Goal: Task Accomplishment & Management: Complete application form

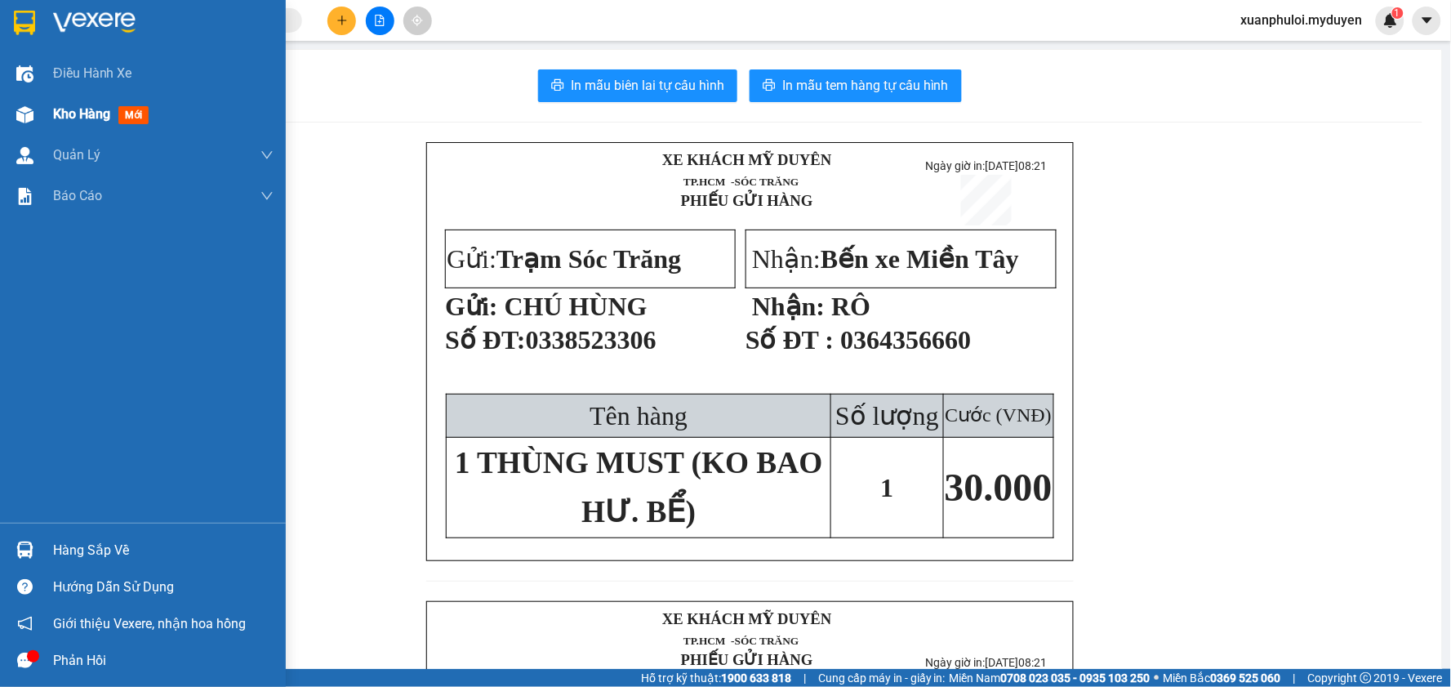
click at [54, 104] on div "Kho hàng mới" at bounding box center [104, 114] width 102 height 20
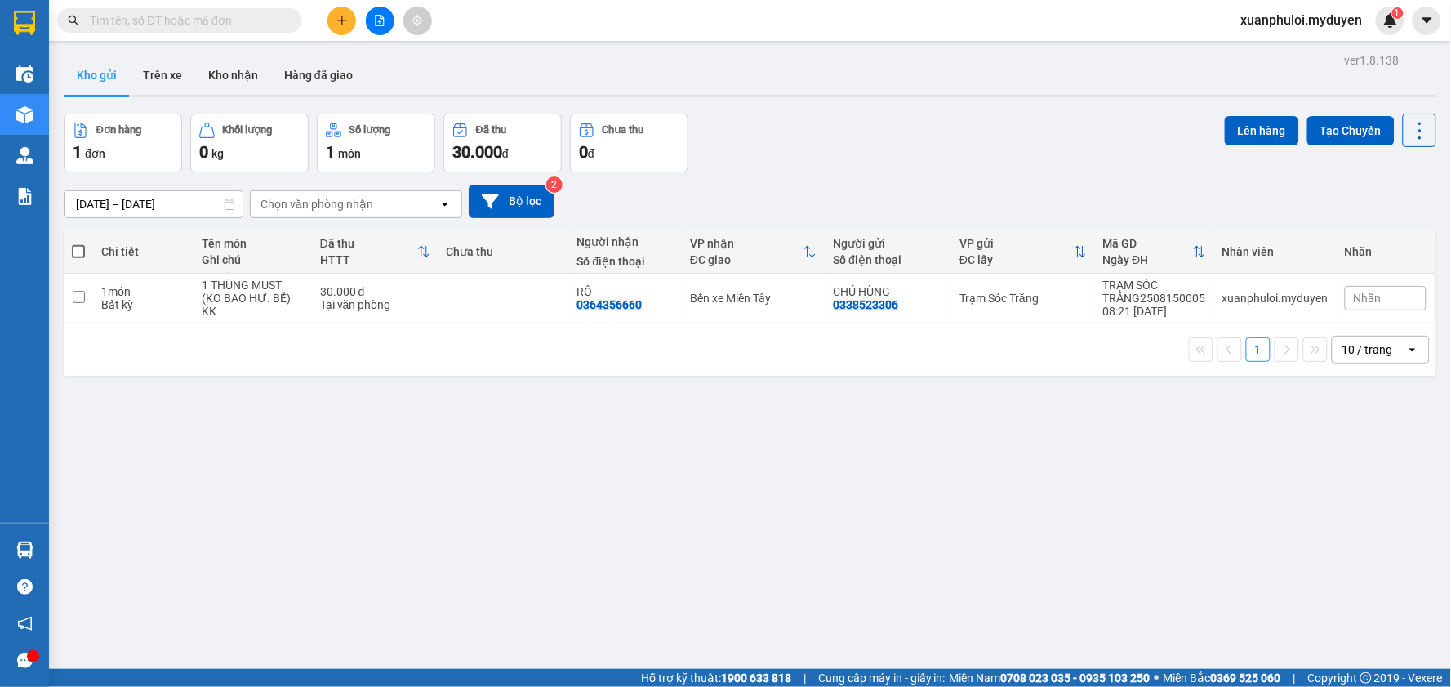
click at [82, 253] on span at bounding box center [78, 251] width 13 height 13
click at [78, 243] on input "checkbox" at bounding box center [78, 243] width 0 height 0
checkbox input "true"
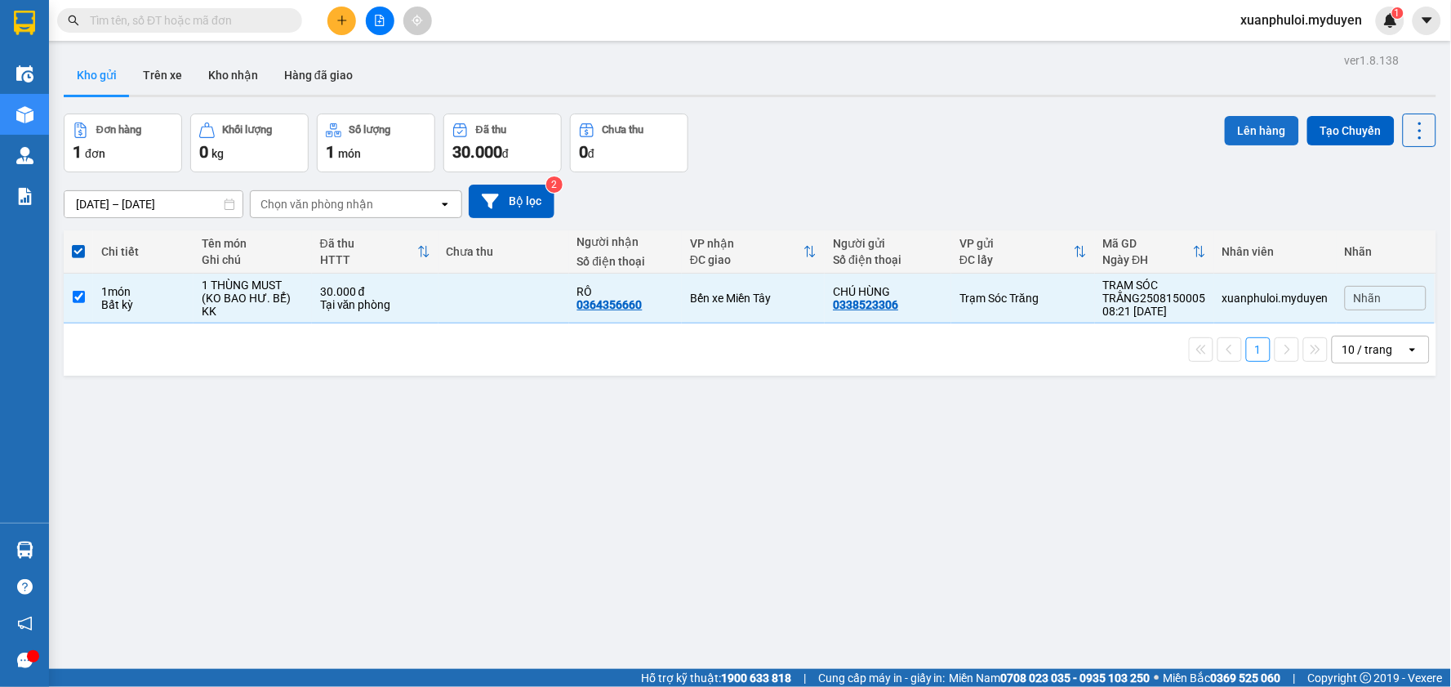
click at [1236, 126] on button "Lên hàng" at bounding box center [1262, 130] width 74 height 29
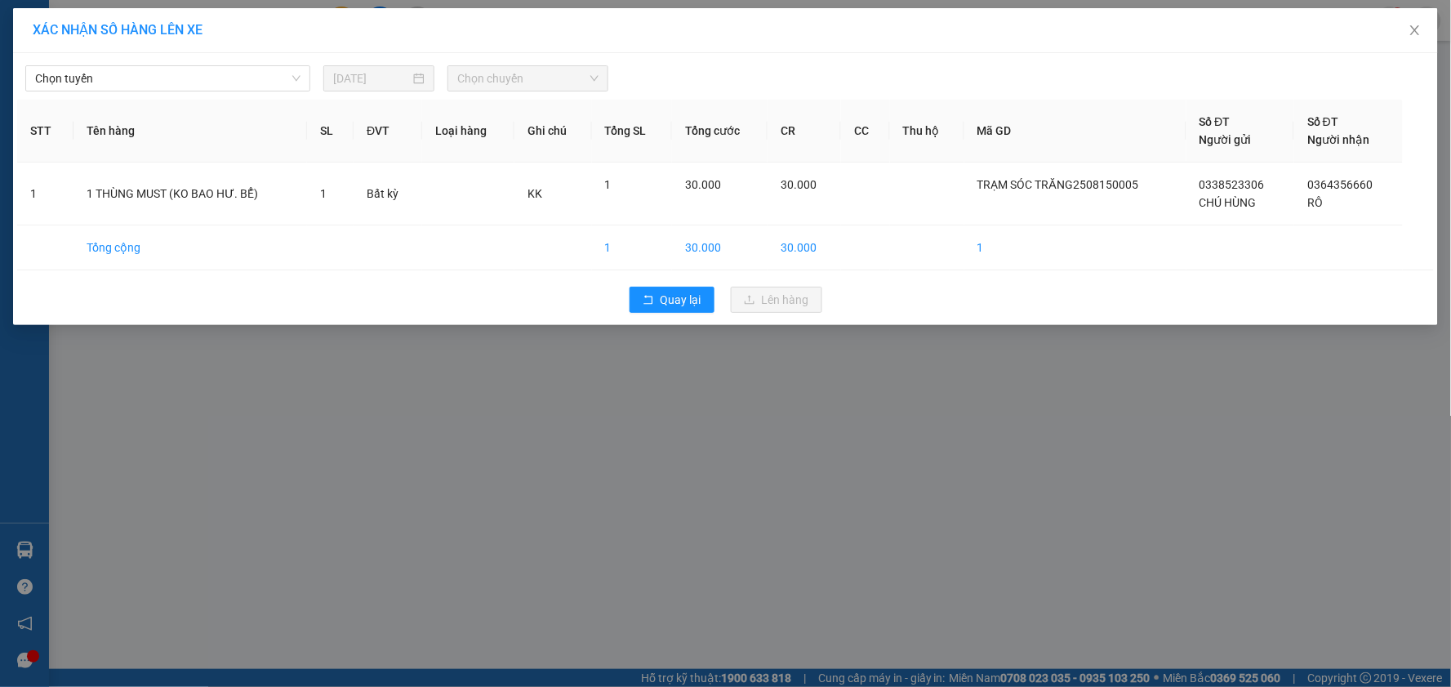
click at [163, 56] on div "Chọn tuyến [DATE] Chọn chuyến STT Tên hàng SL ĐVT Loại hàng Ghi chú Tổng SL Tổn…" at bounding box center [725, 189] width 1425 height 272
click at [164, 66] on span "Chọn tuyến" at bounding box center [167, 78] width 265 height 24
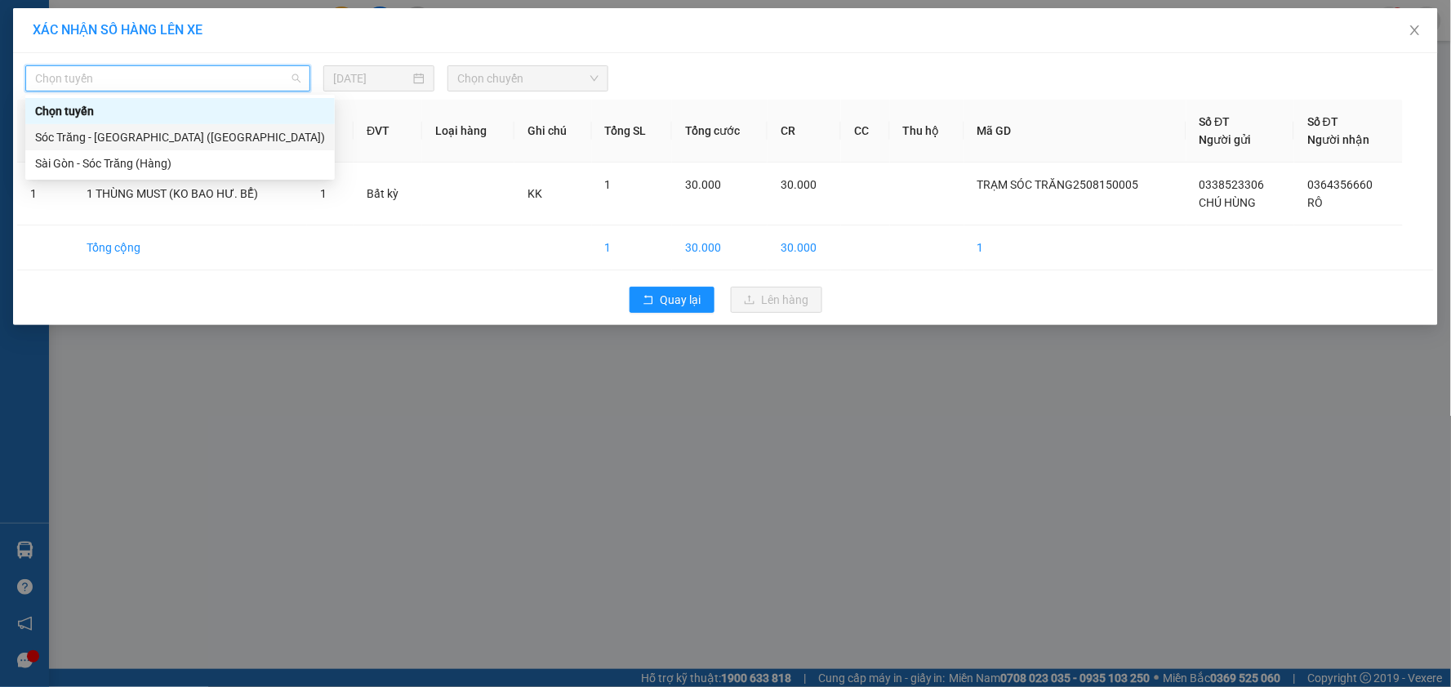
click at [183, 136] on div "Sóc Trăng - [GEOGRAPHIC_DATA] ([GEOGRAPHIC_DATA])" at bounding box center [180, 137] width 290 height 18
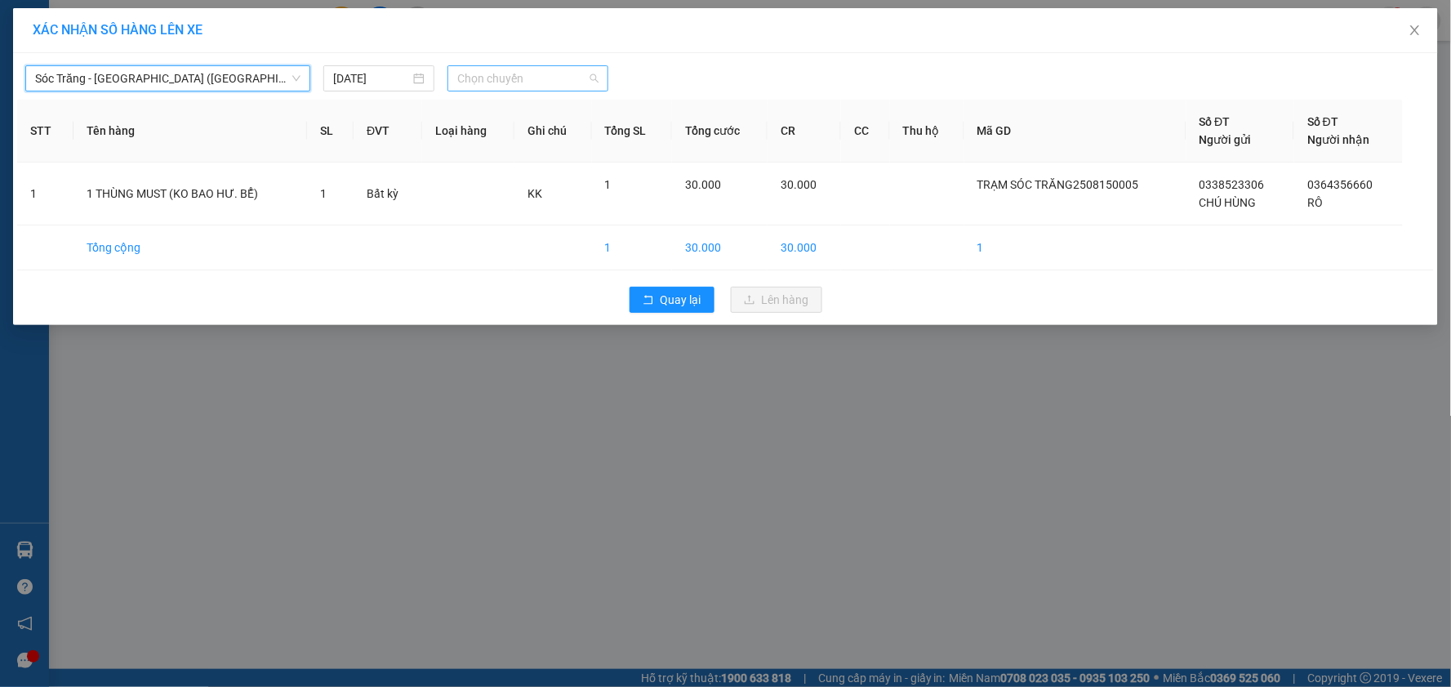
click at [491, 78] on span "Chọn chuyến" at bounding box center [527, 78] width 141 height 24
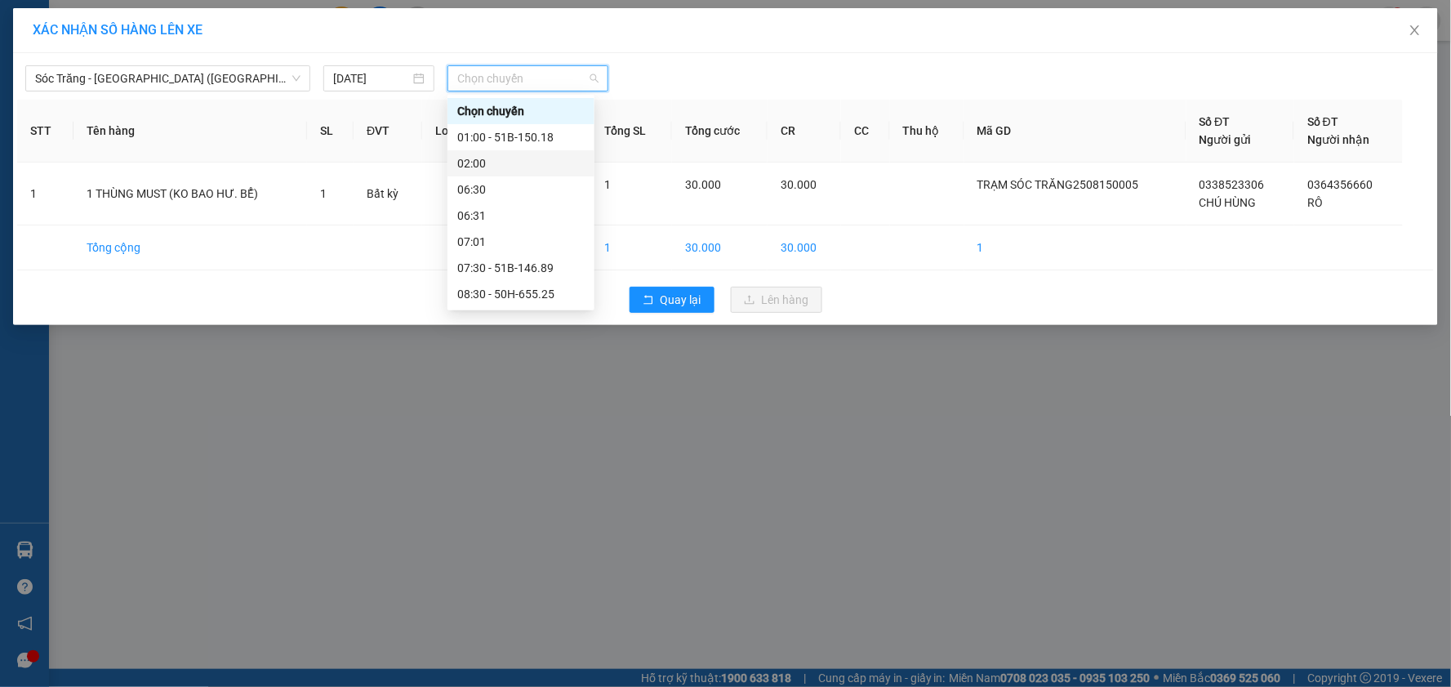
scroll to position [91, 0]
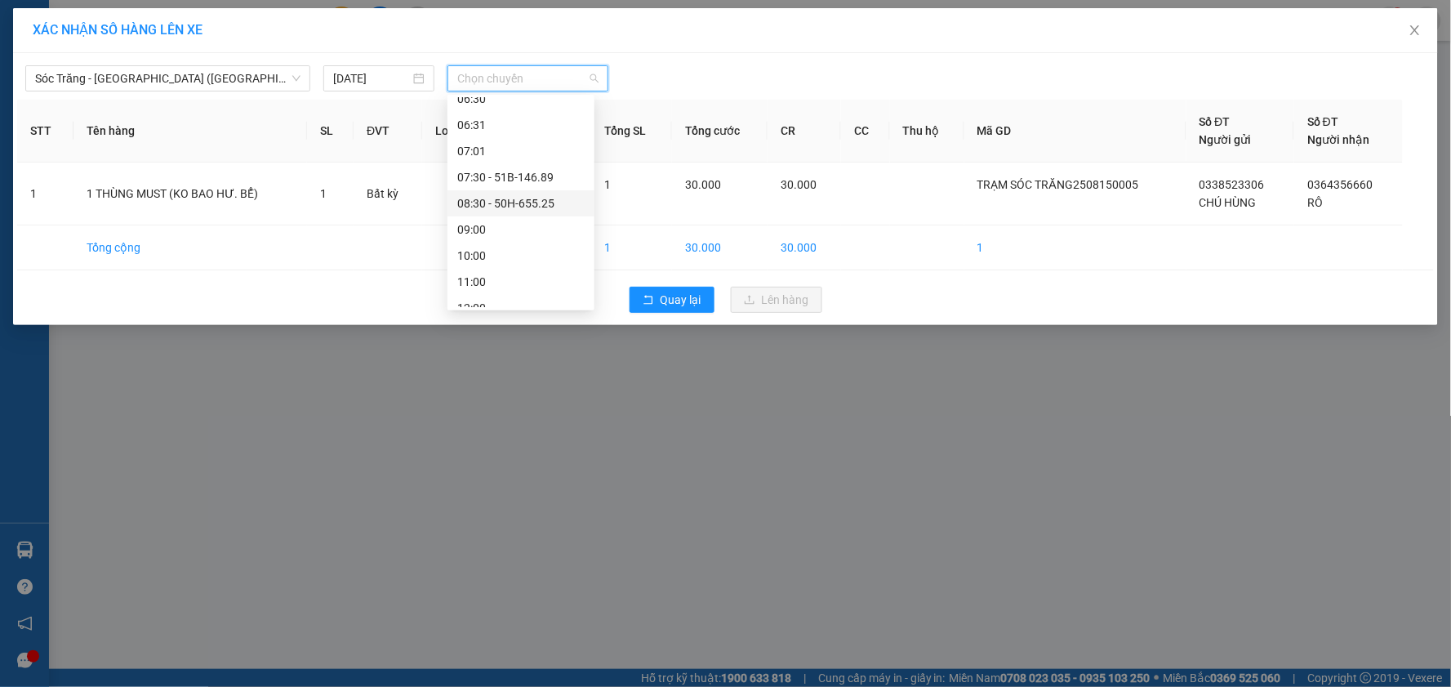
click at [510, 201] on div "08:30 - 50H-655.25" at bounding box center [520, 203] width 127 height 18
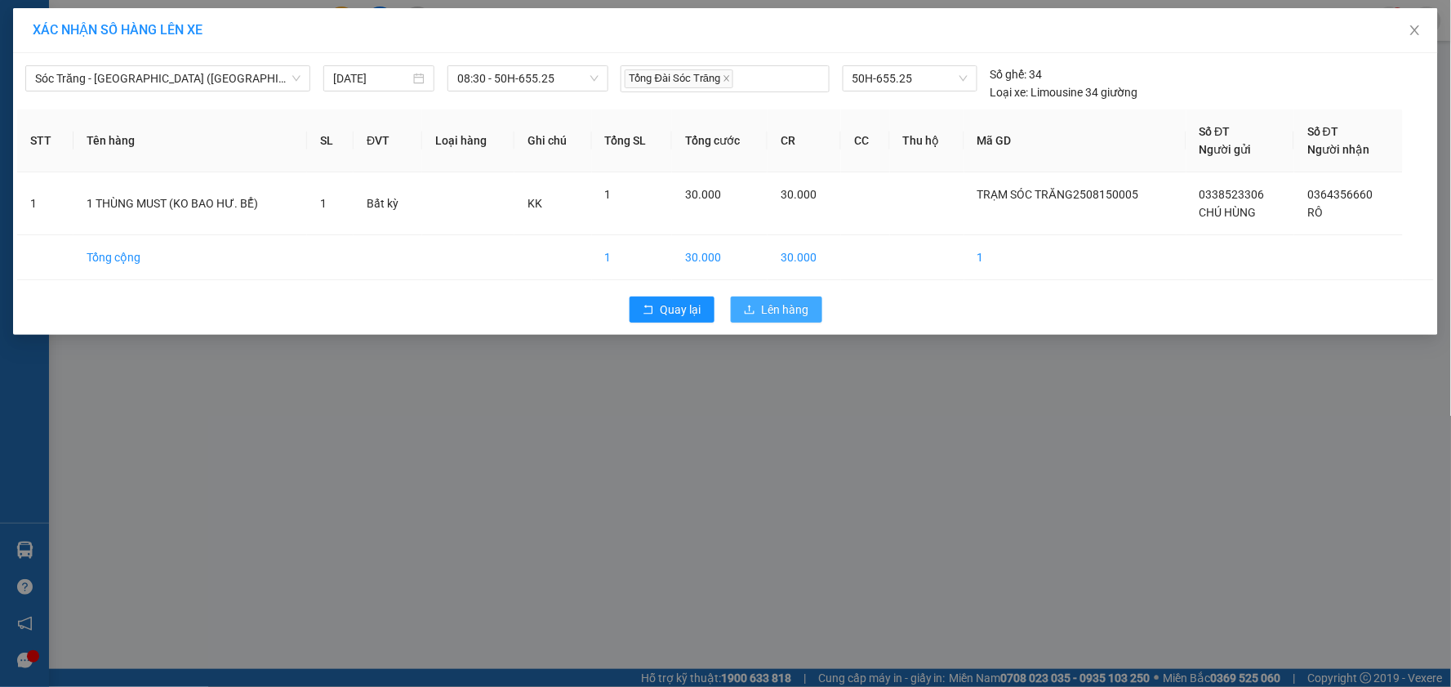
click at [754, 302] on button "Lên hàng" at bounding box center [776, 309] width 91 height 26
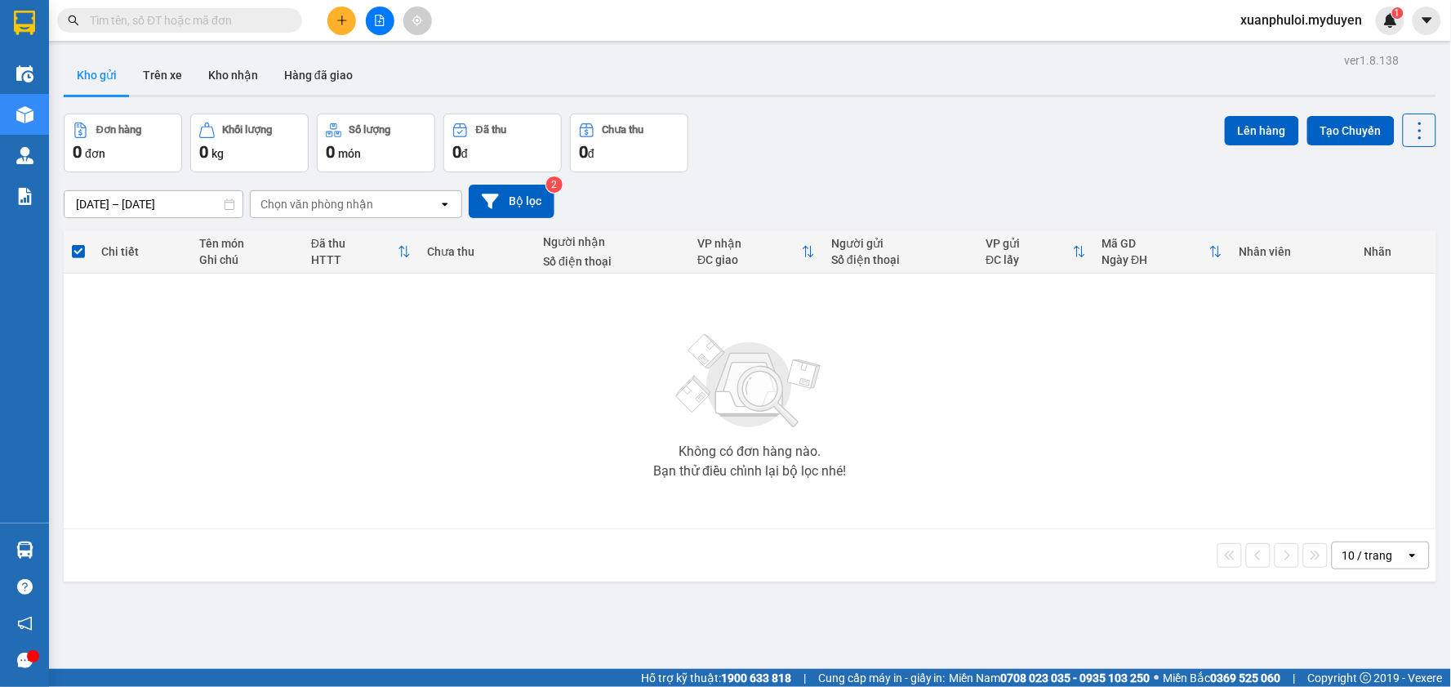
click at [343, 15] on icon "plus" at bounding box center [341, 20] width 11 height 11
click at [363, 67] on div "Tạo đơn hàng" at bounding box center [398, 61] width 122 height 31
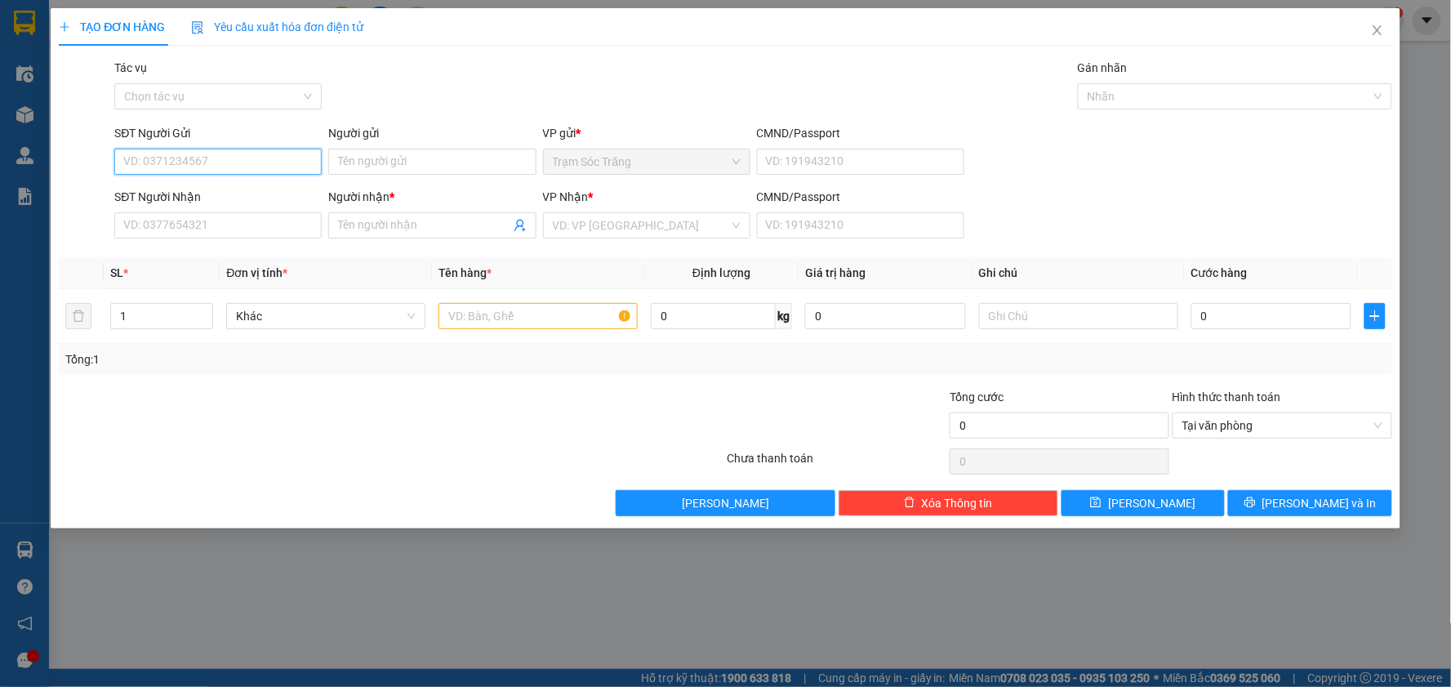
click at [209, 154] on input "SĐT Người Gửi" at bounding box center [217, 162] width 207 height 26
click at [239, 189] on div "0839090186 - ĐƯỜNG" at bounding box center [218, 194] width 188 height 18
type input "0839090186"
type input "ĐƯỜNG"
type input "0918384712"
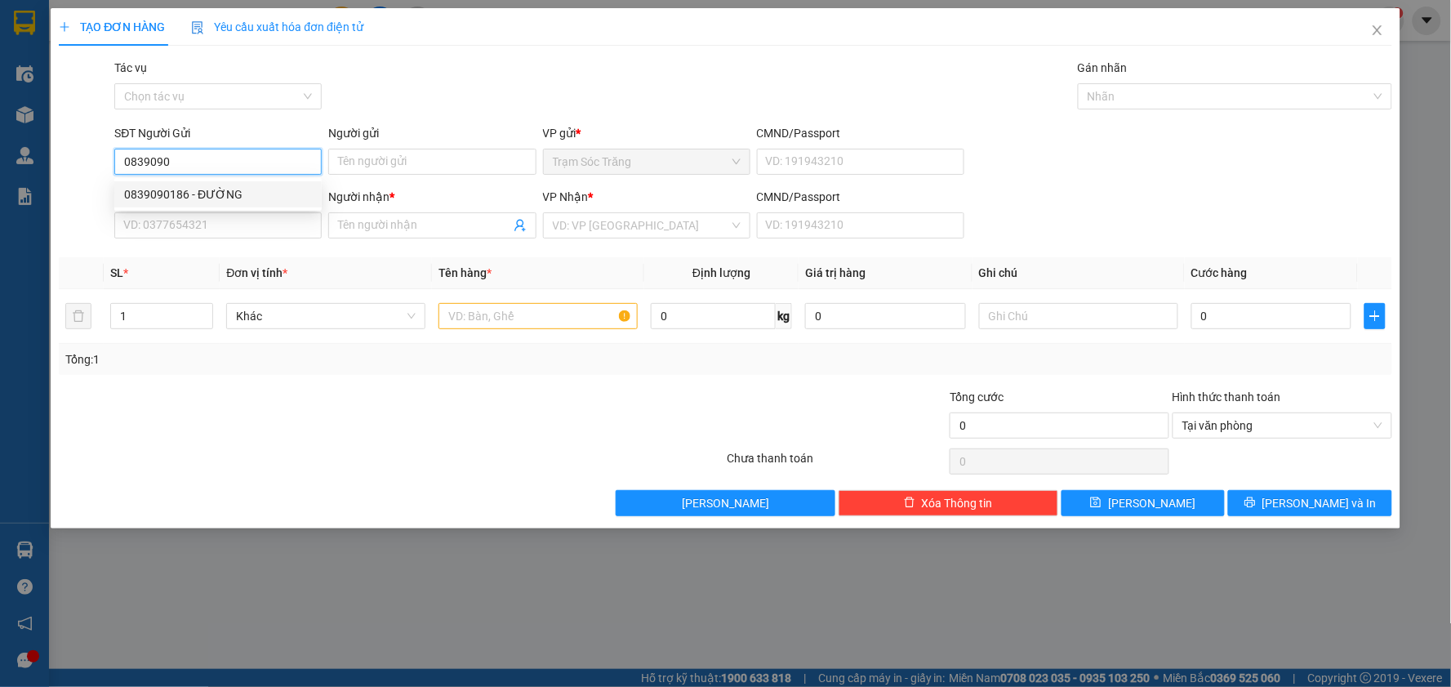
type input "HẢI"
type input "180.000"
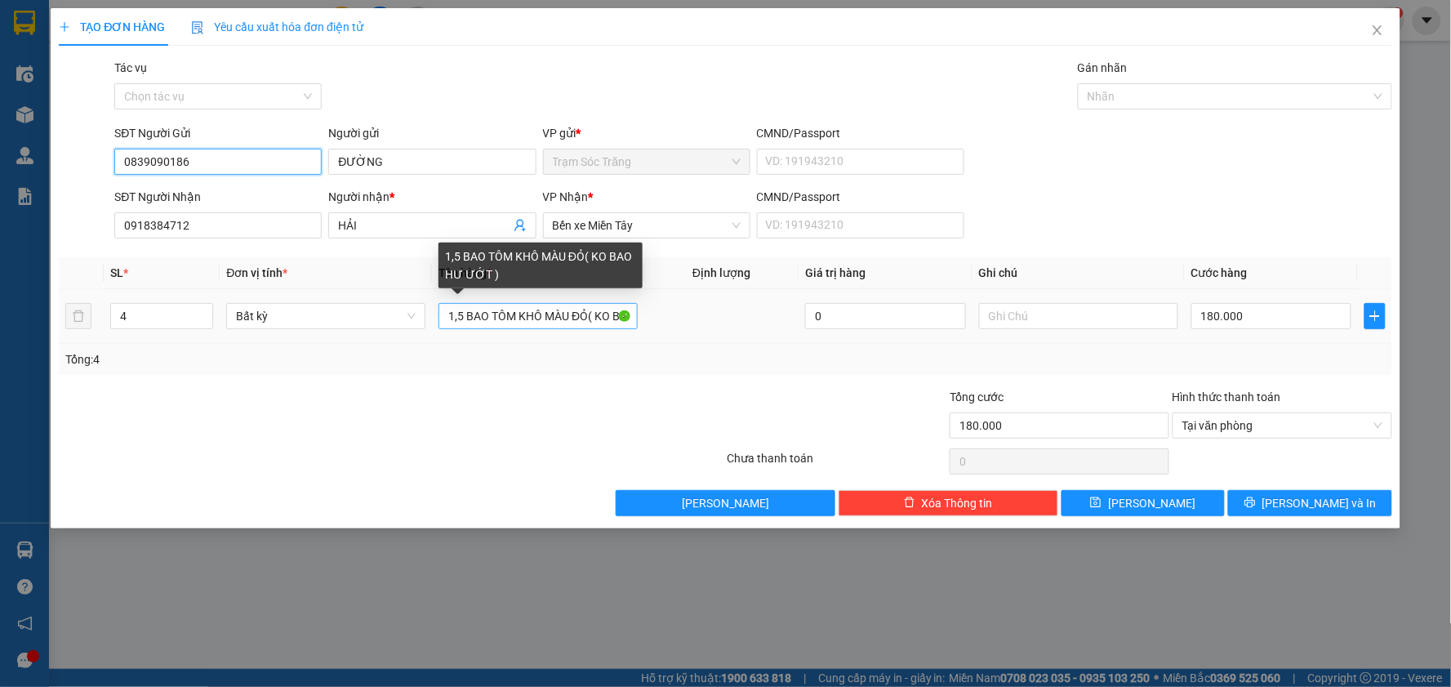
type input "0839090186"
click at [461, 314] on input "1,5 BAO TÔM KHÔ MÀU ĐỎ( KO BAO HƯ ƯỚT )" at bounding box center [537, 316] width 199 height 26
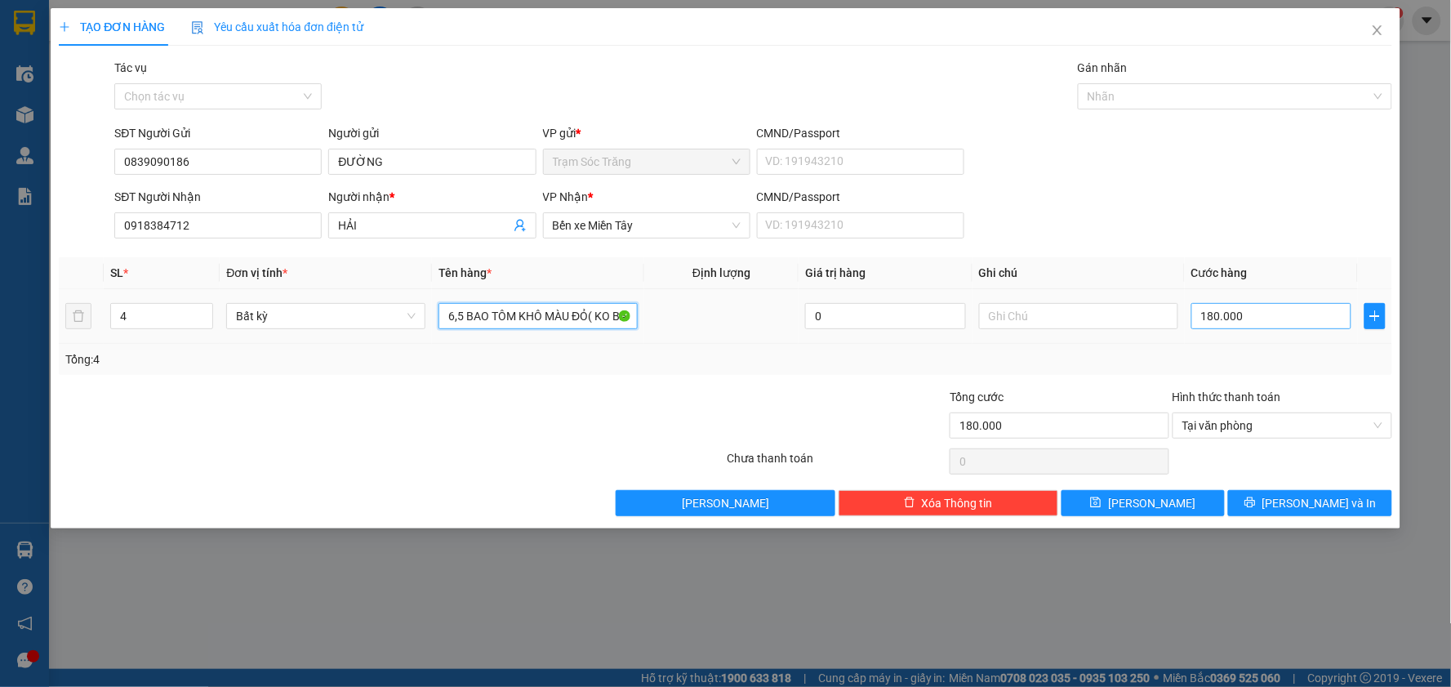
type input "6,5 BAO TÔM KHÔ MÀU ĐỎ( KO BAO HƯ ƯỚT )"
click at [1280, 327] on input "180.000" at bounding box center [1271, 316] width 161 height 26
type input "7"
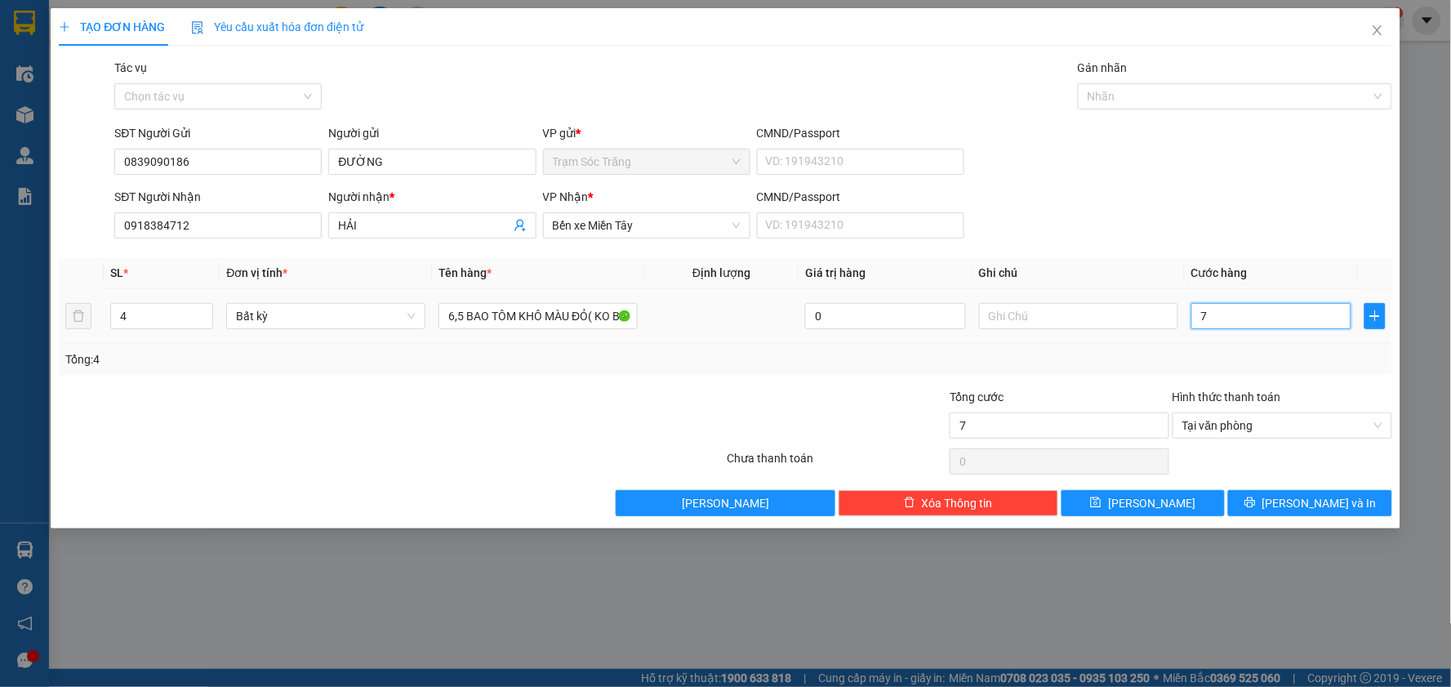
type input "78"
type input "780"
type input "7.800"
type input "78.000"
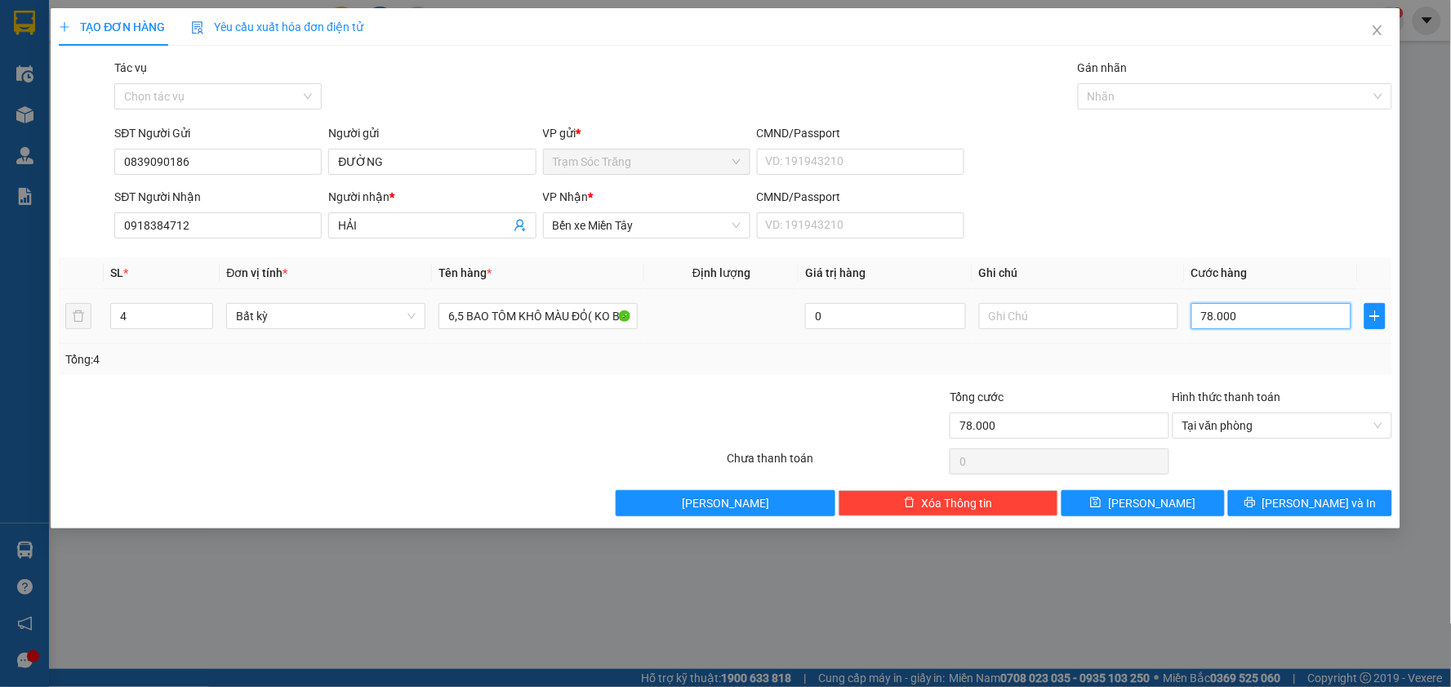
type input "780.000"
click at [1293, 503] on button "[PERSON_NAME] và In" at bounding box center [1310, 503] width 164 height 26
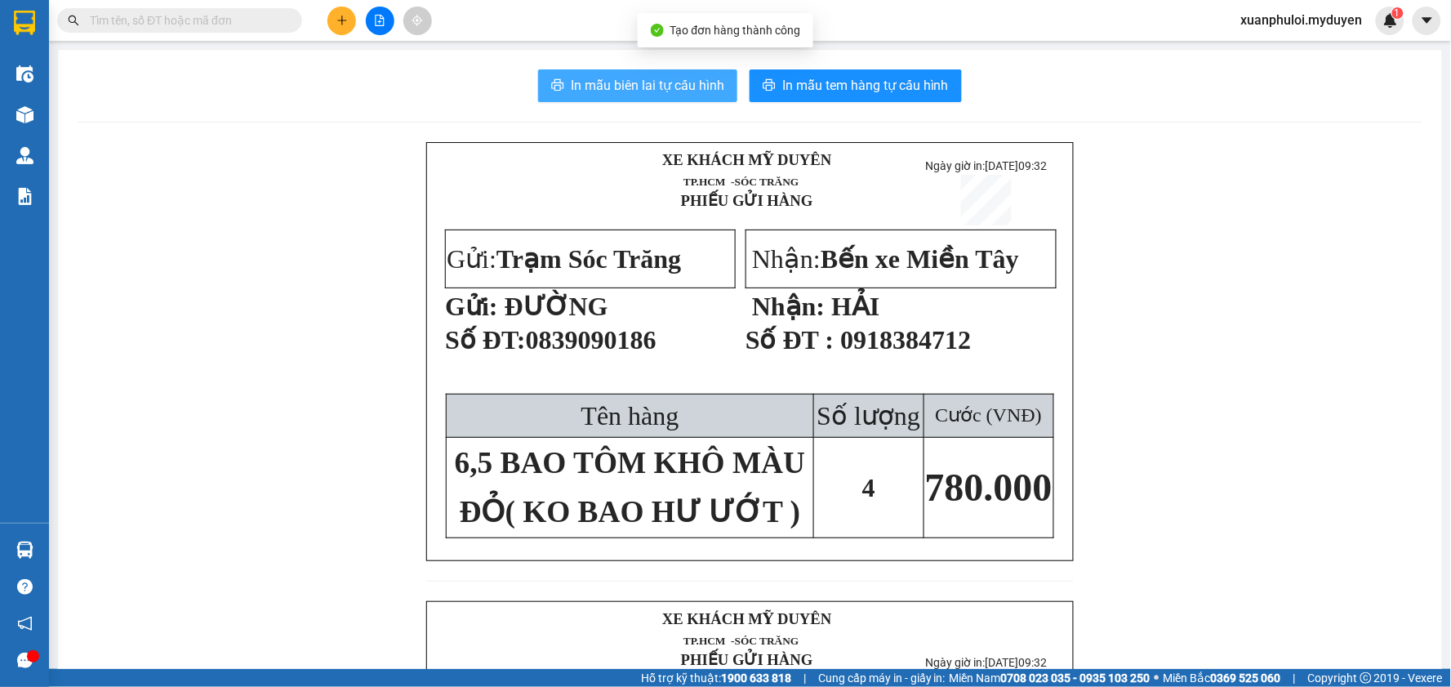
click at [681, 80] on span "In mẫu biên lai tự cấu hình" at bounding box center [648, 85] width 154 height 20
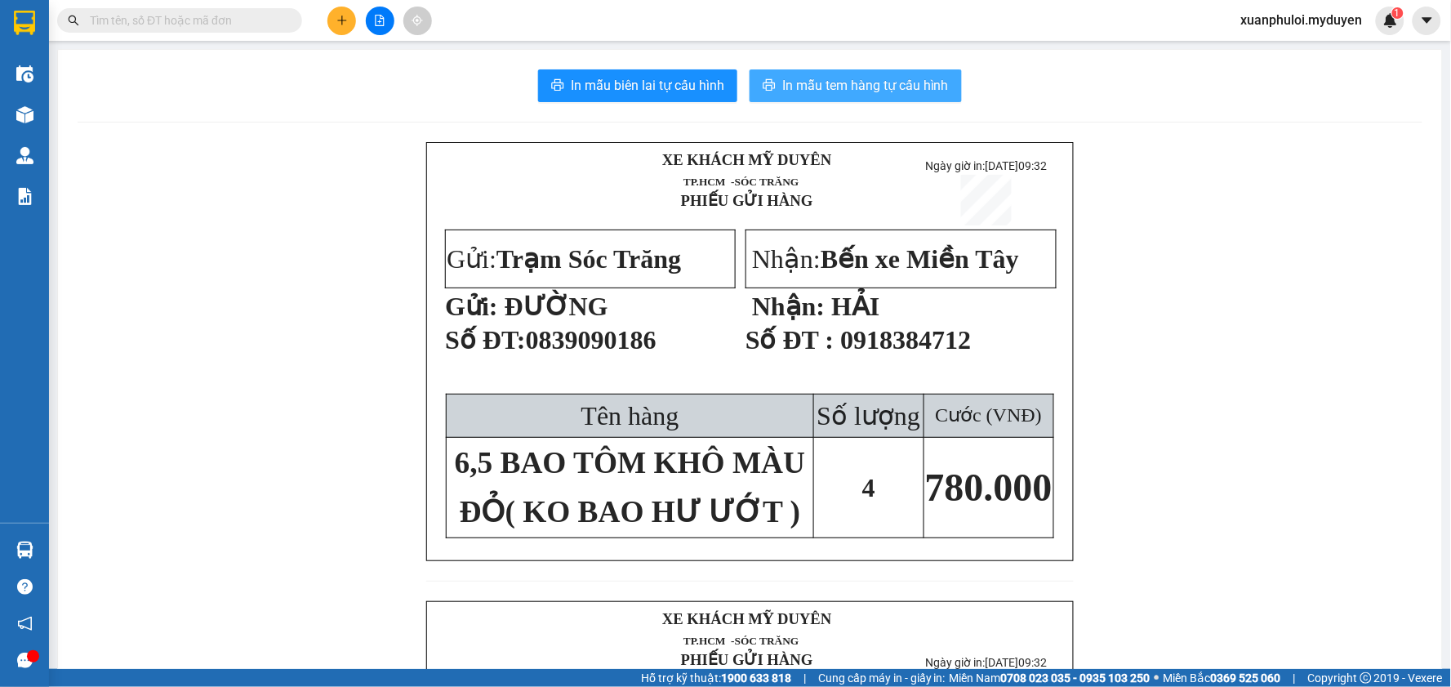
click at [866, 78] on span "In mẫu tem hàng tự cấu hình" at bounding box center [865, 85] width 167 height 20
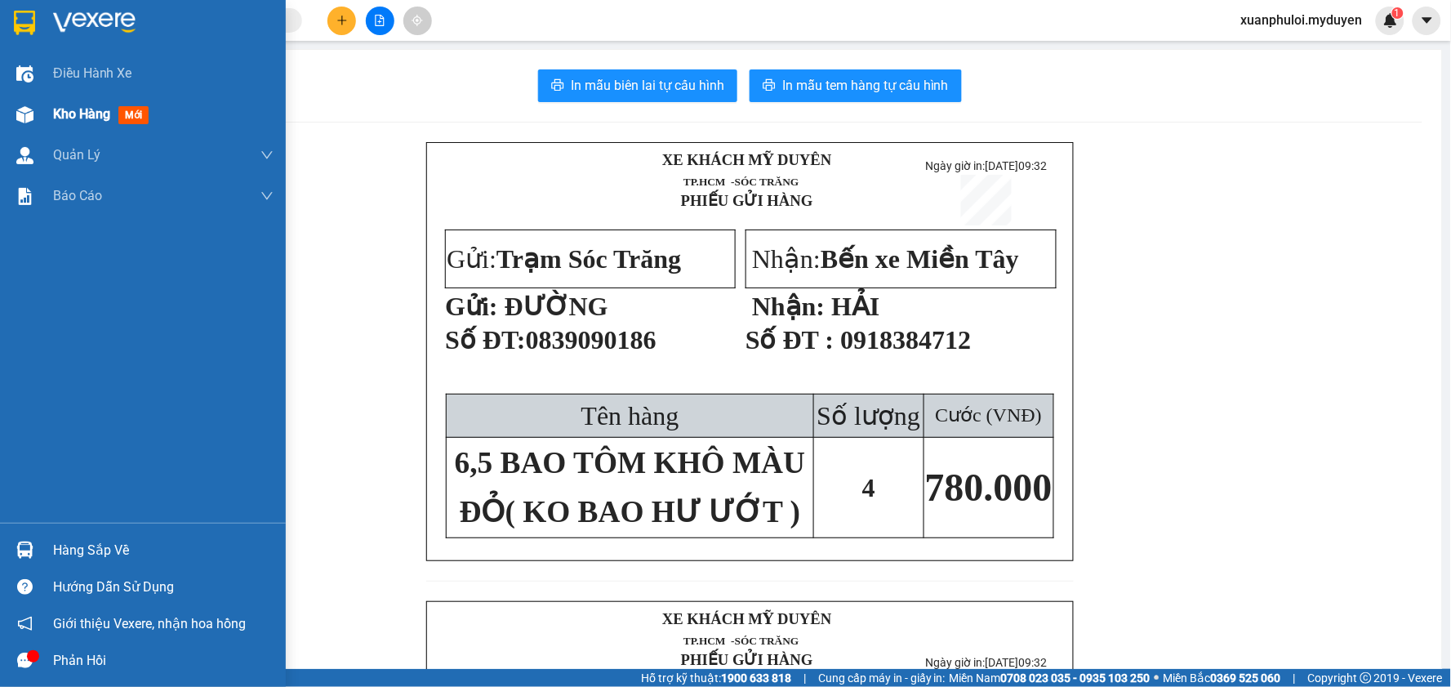
click at [106, 106] on span "Kho hàng" at bounding box center [81, 114] width 57 height 16
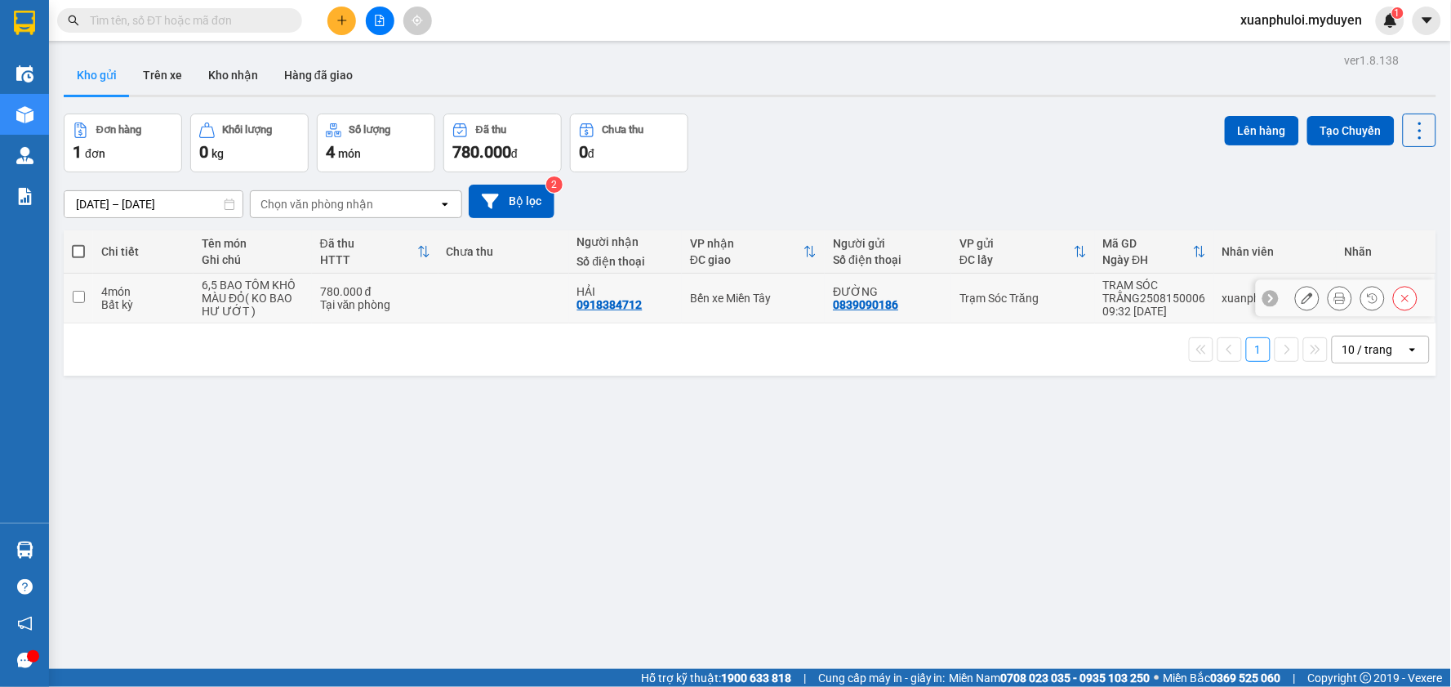
click at [75, 295] on input "checkbox" at bounding box center [79, 297] width 12 height 12
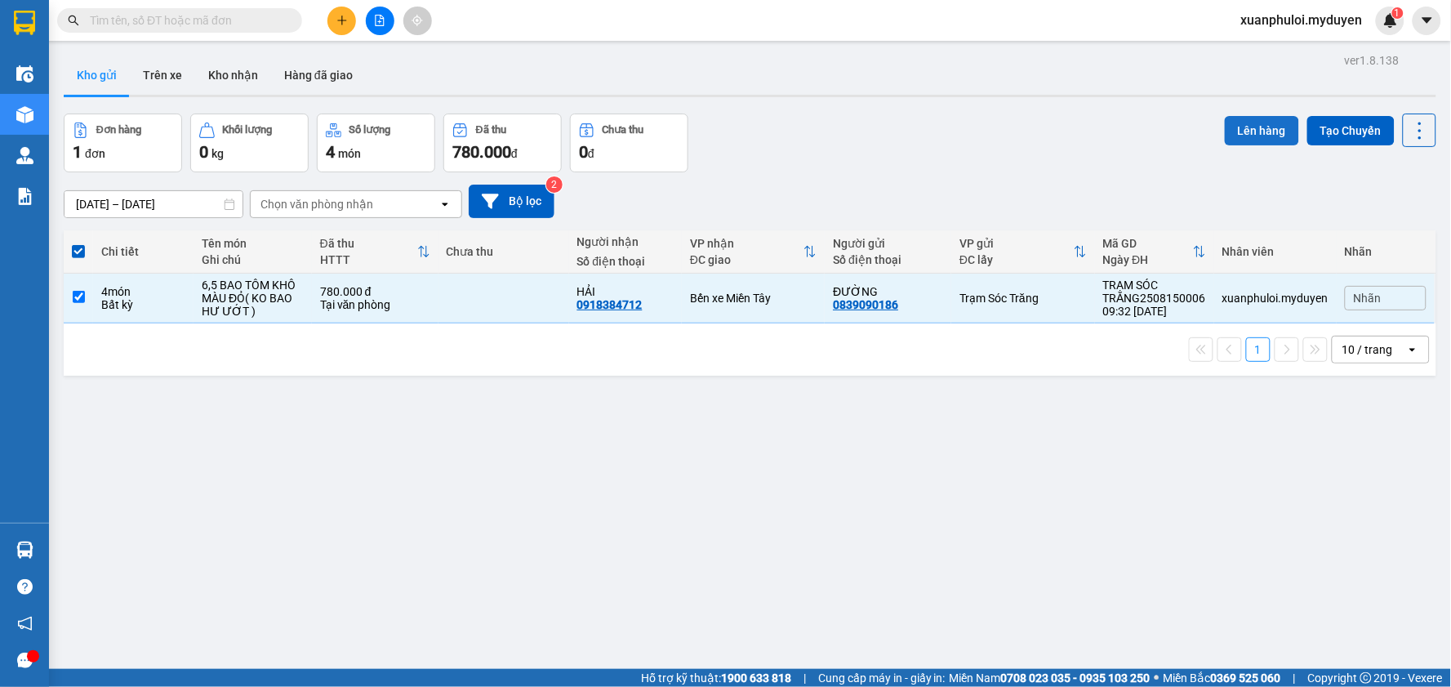
click at [1237, 123] on button "Lên hàng" at bounding box center [1262, 130] width 74 height 29
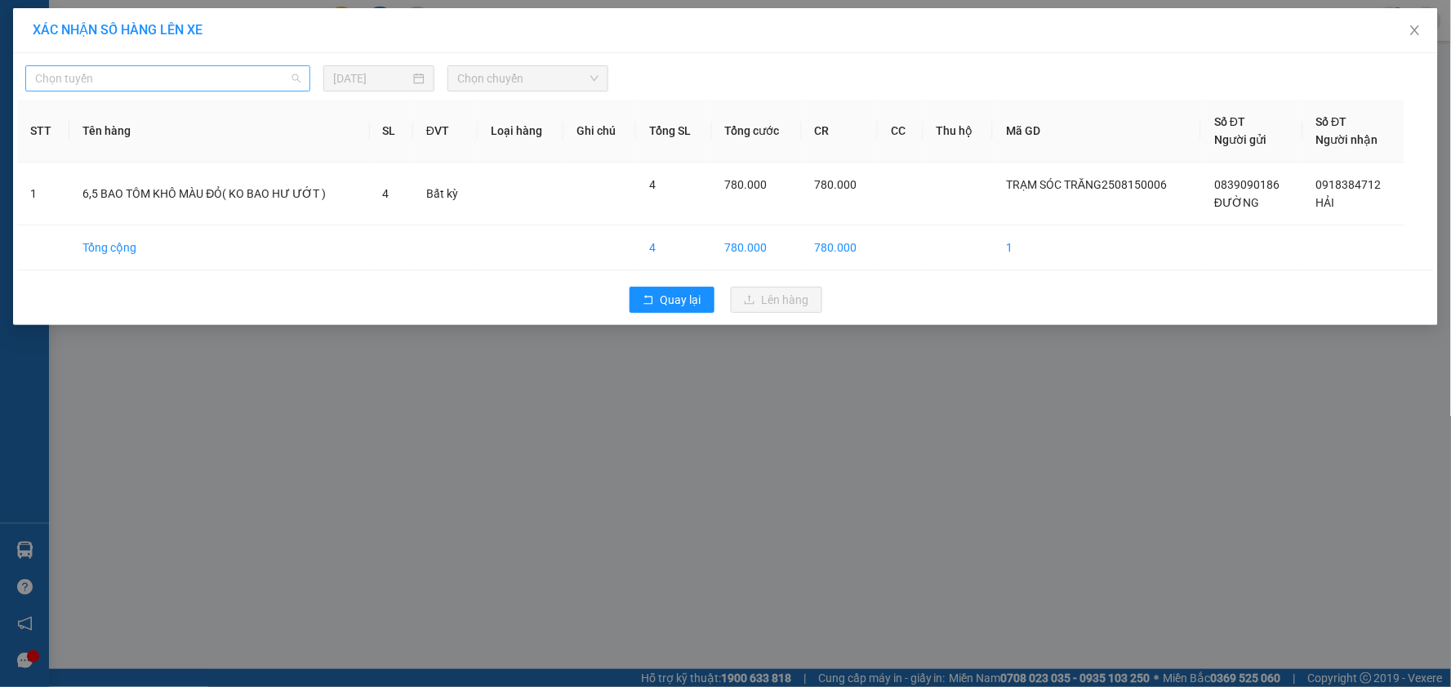
click at [248, 68] on span "Chọn tuyến" at bounding box center [167, 78] width 265 height 24
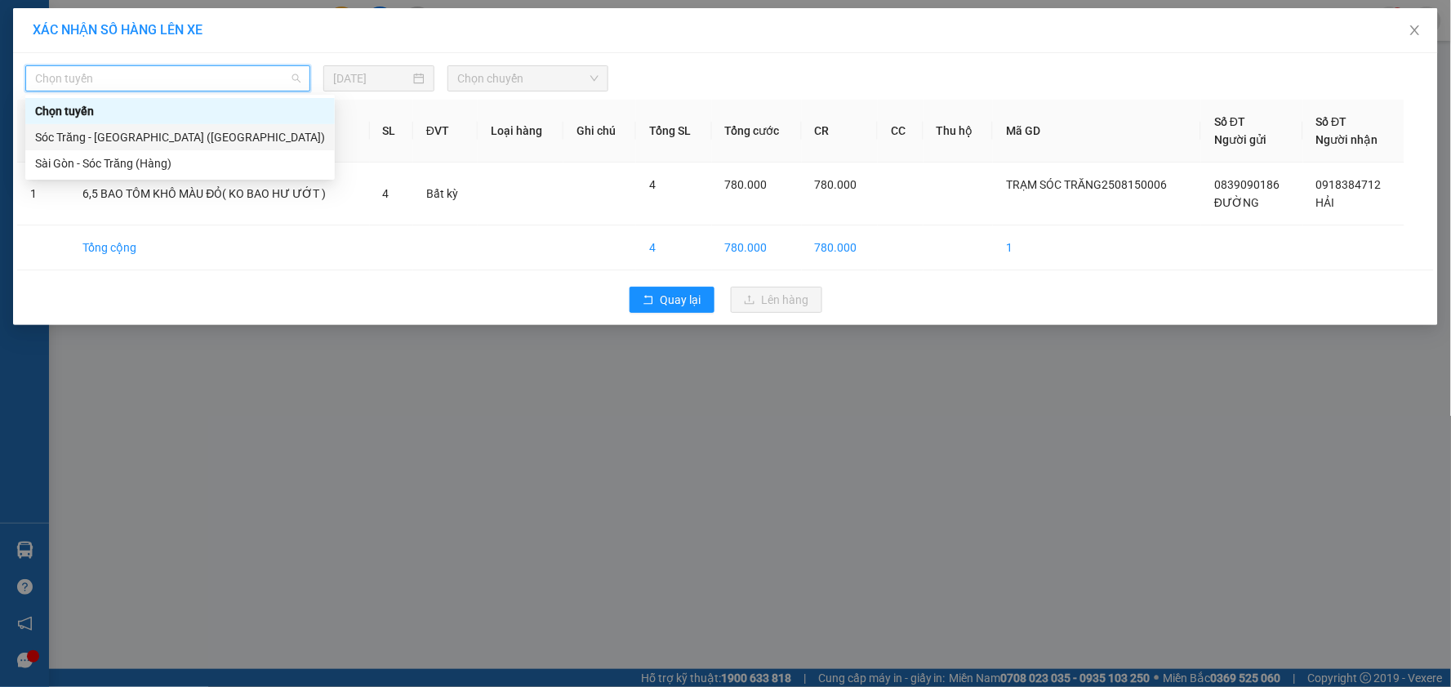
click at [161, 134] on div "Sóc Trăng - [GEOGRAPHIC_DATA] ([GEOGRAPHIC_DATA])" at bounding box center [180, 137] width 290 height 18
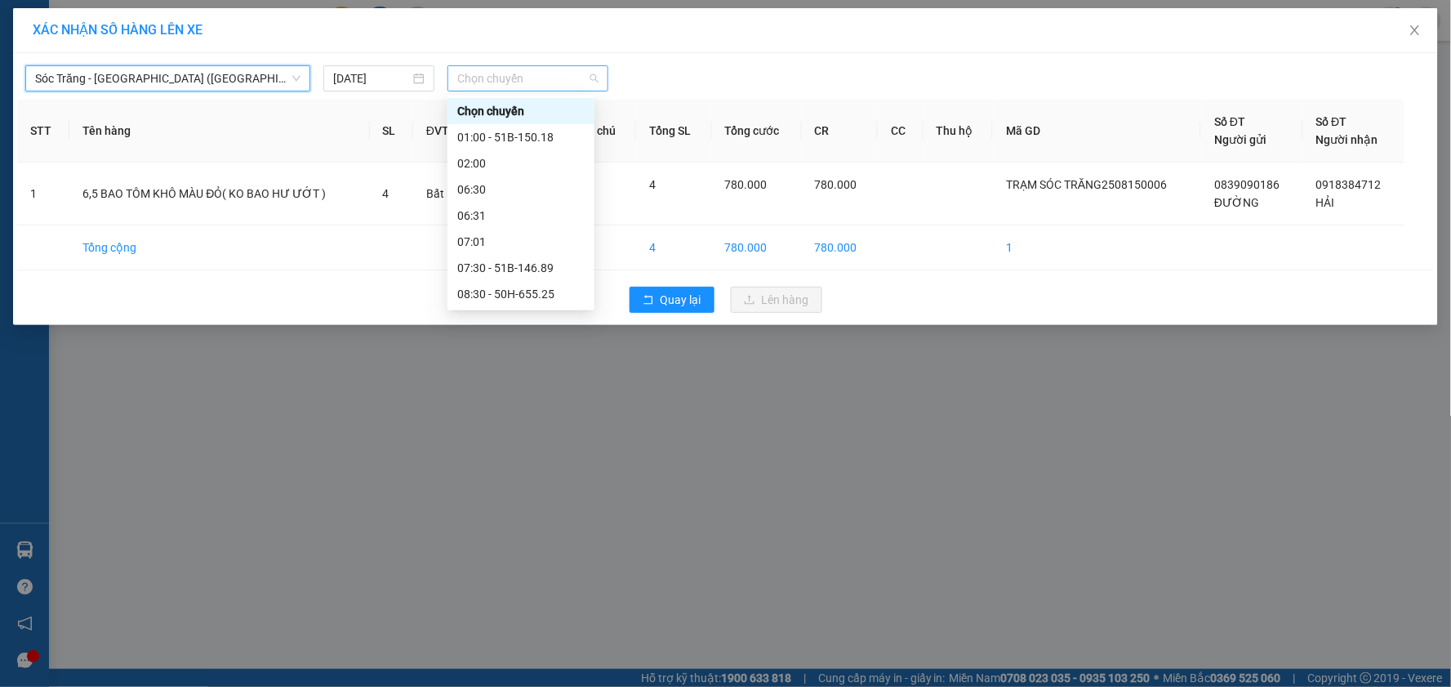
click at [508, 71] on span "Chọn chuyến" at bounding box center [527, 78] width 141 height 24
click at [508, 337] on div "10:00" at bounding box center [520, 346] width 127 height 18
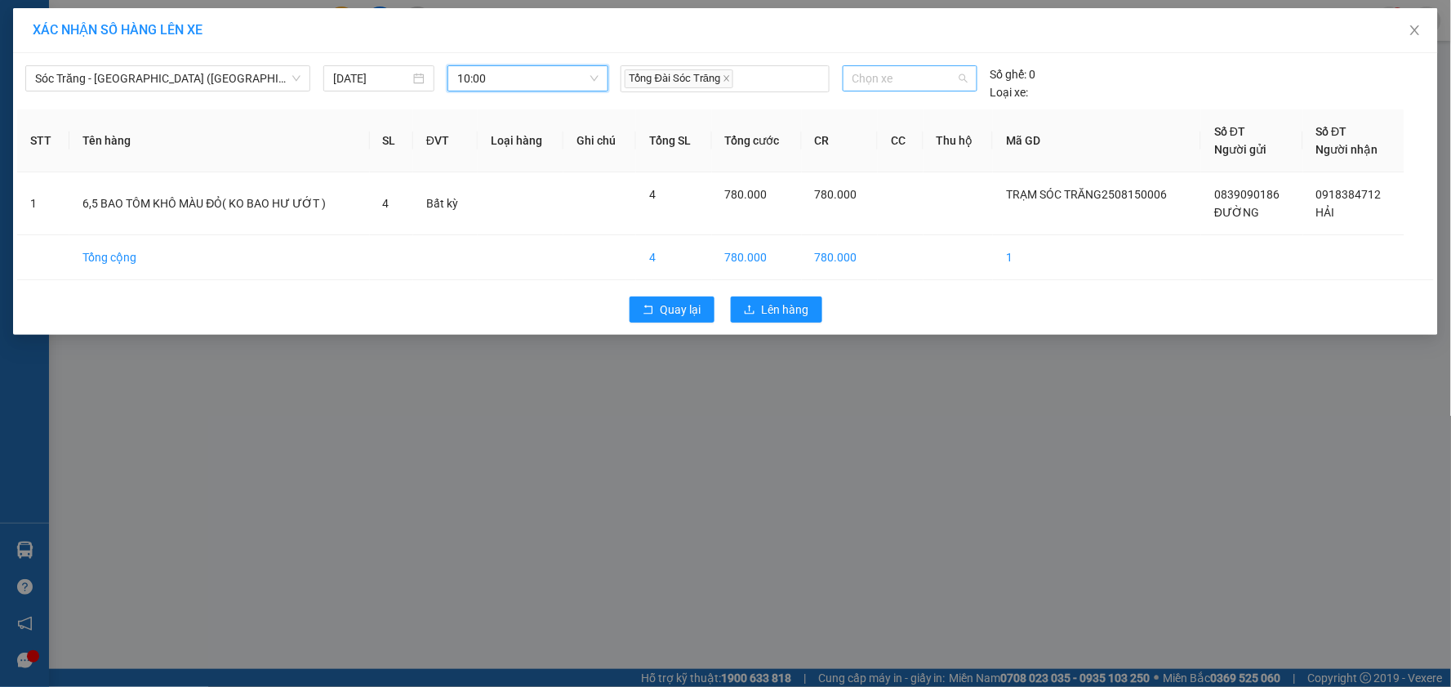
click at [892, 68] on span "Chọn xe" at bounding box center [909, 78] width 115 height 24
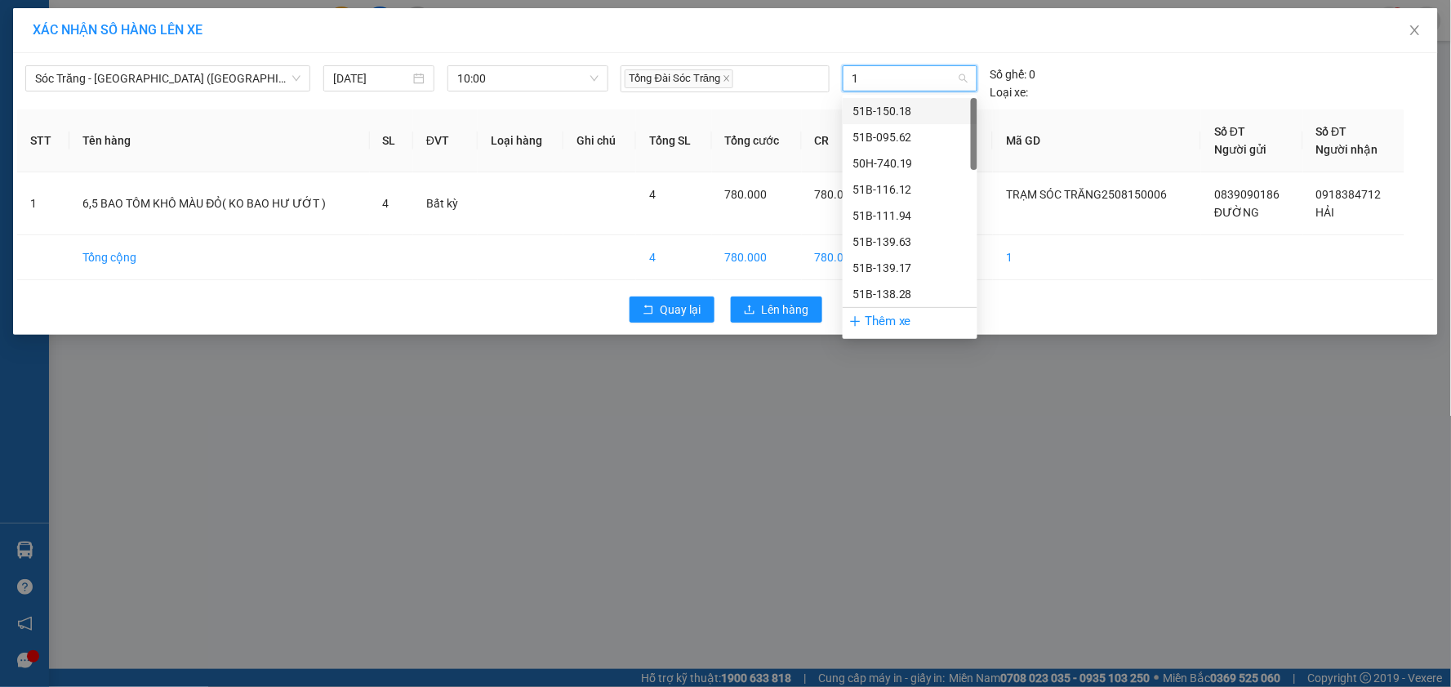
type input "19"
click at [884, 107] on div "50H-740.19" at bounding box center [909, 111] width 115 height 18
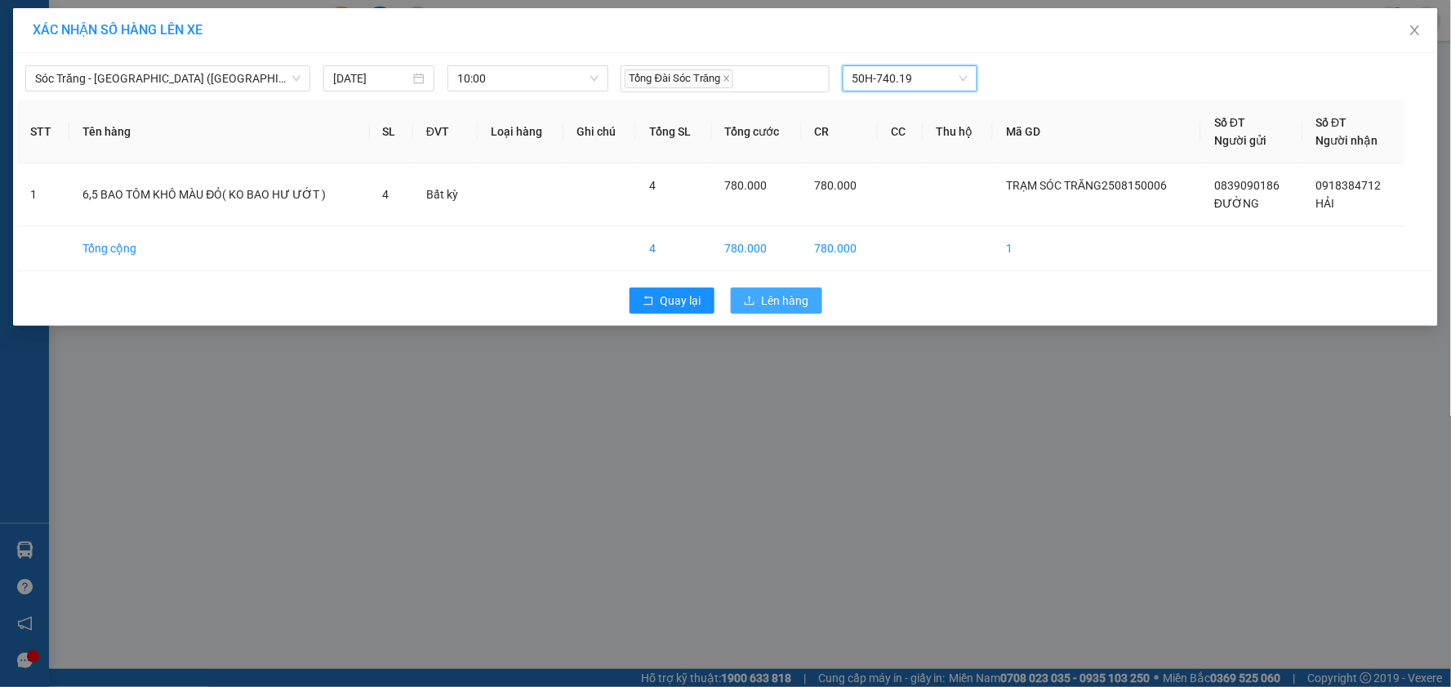
click at [795, 297] on span "Lên hàng" at bounding box center [785, 301] width 47 height 18
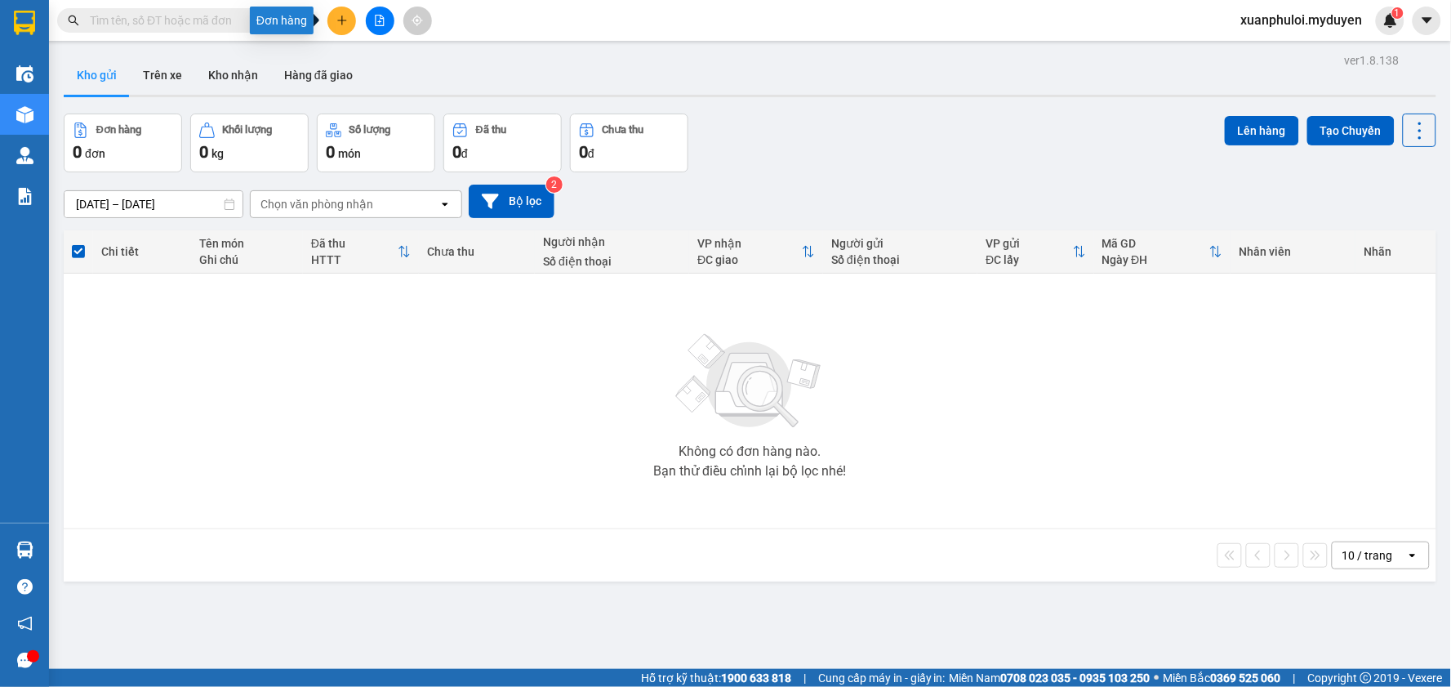
click at [332, 19] on button at bounding box center [341, 21] width 29 height 29
click at [396, 63] on div "Tạo đơn hàng" at bounding box center [406, 61] width 71 height 18
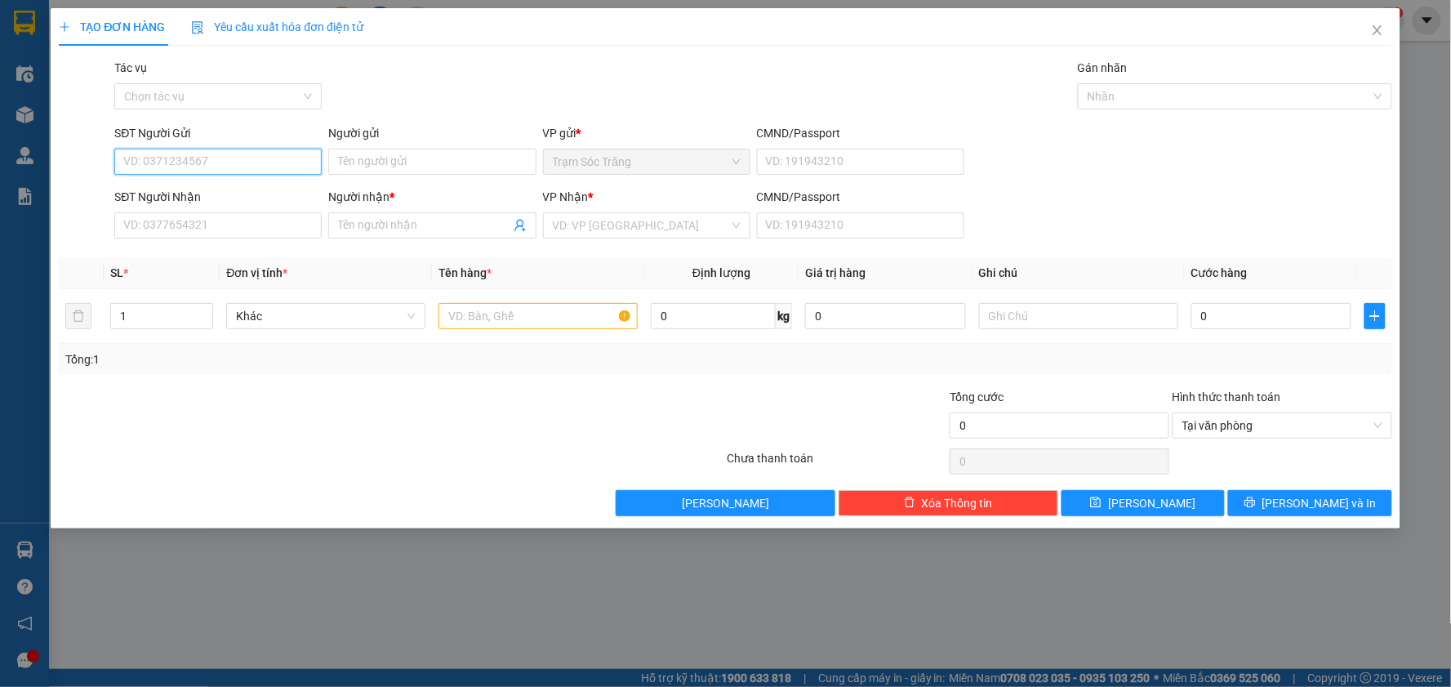
click at [226, 164] on input "SĐT Người Gửi" at bounding box center [217, 162] width 207 height 26
type input "0765486045"
click at [193, 198] on div "0765486045 - MINH" at bounding box center [218, 194] width 188 height 18
type input "MINH"
type input "0342839251"
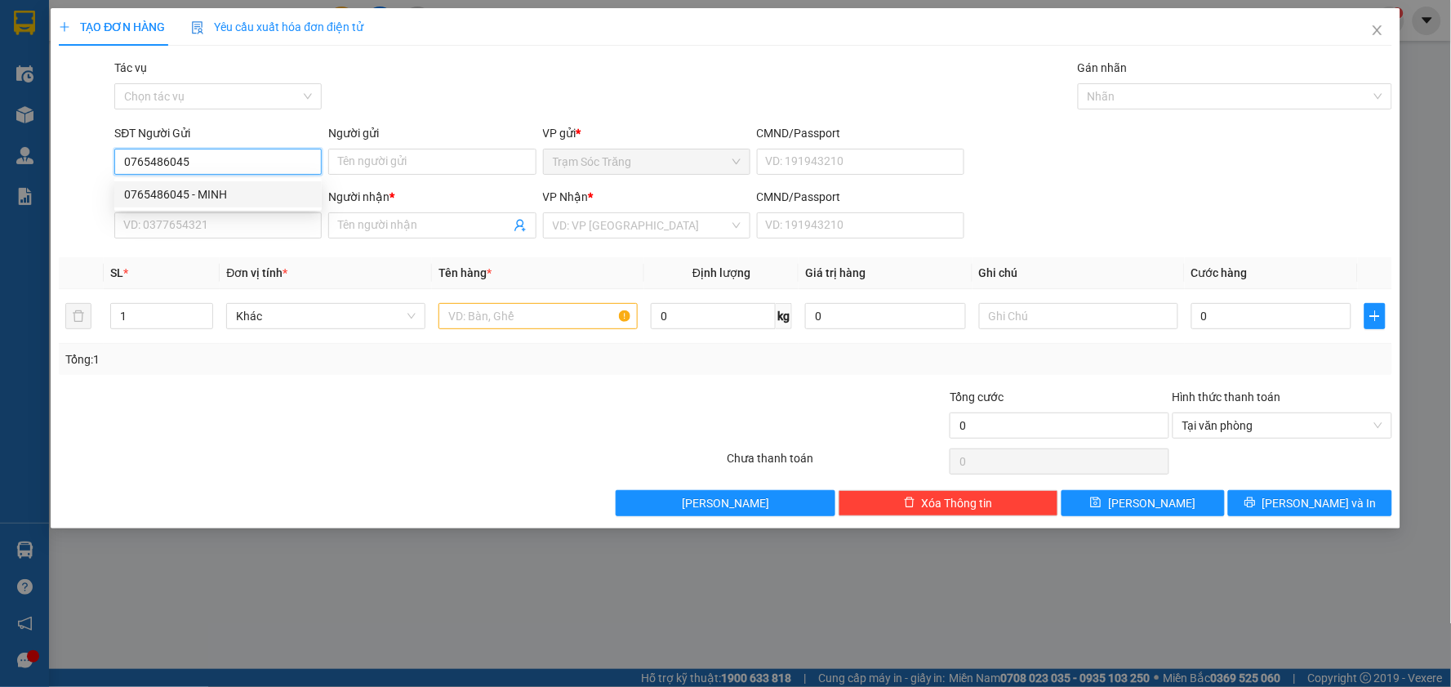
type input "HIỀN"
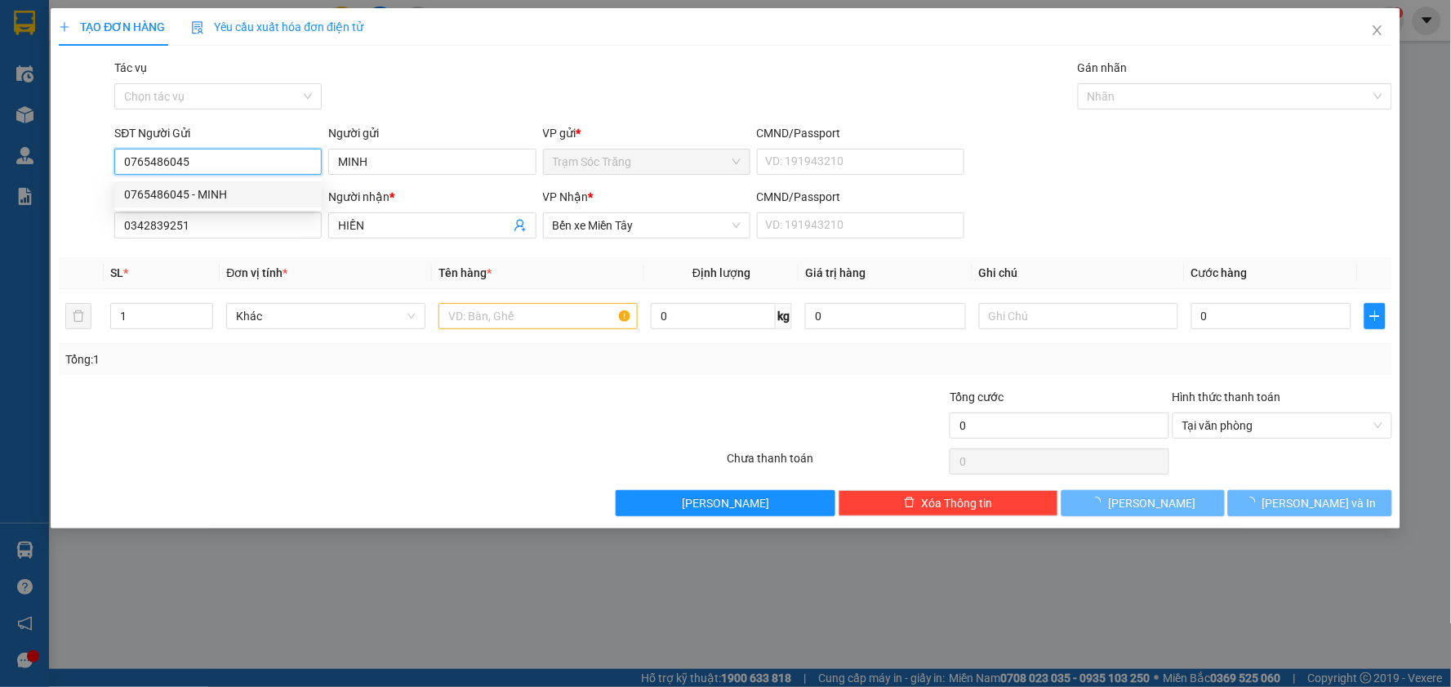
type input "20.000"
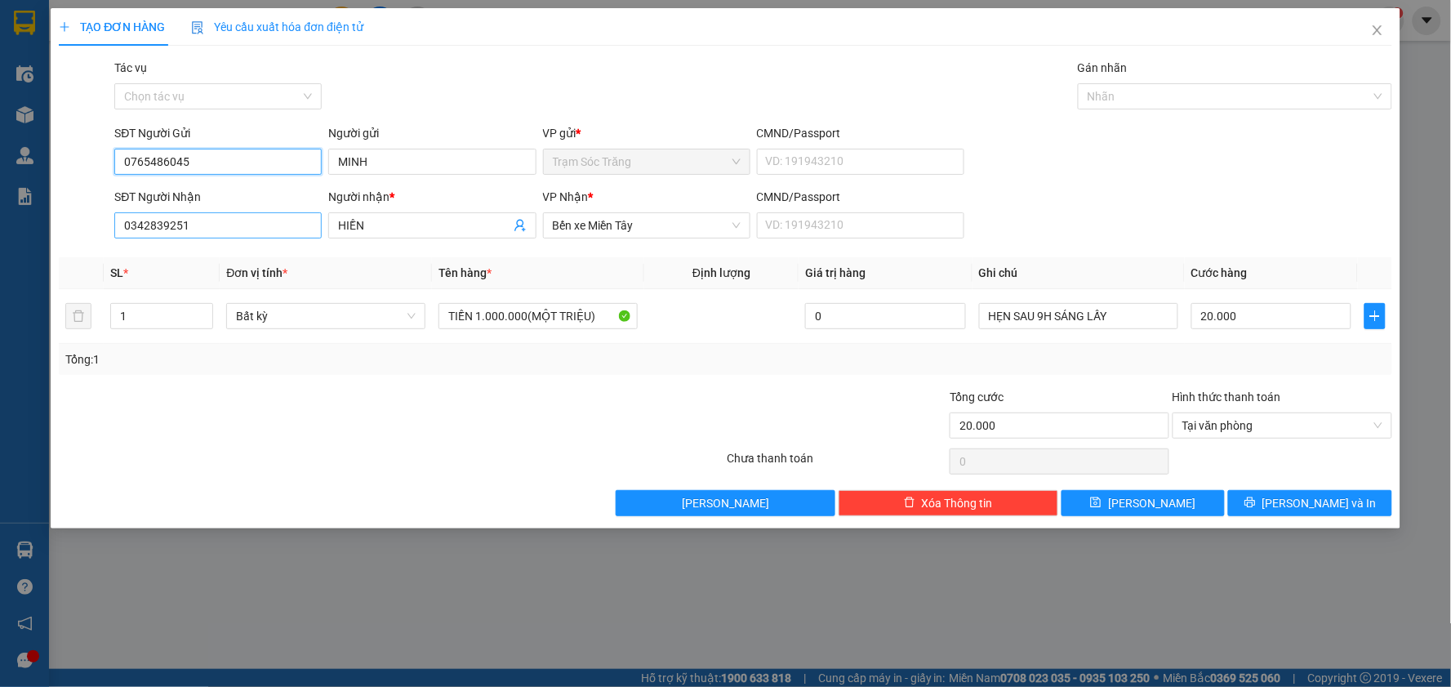
type input "0765486045"
click at [210, 227] on input "0342839251" at bounding box center [217, 225] width 207 height 26
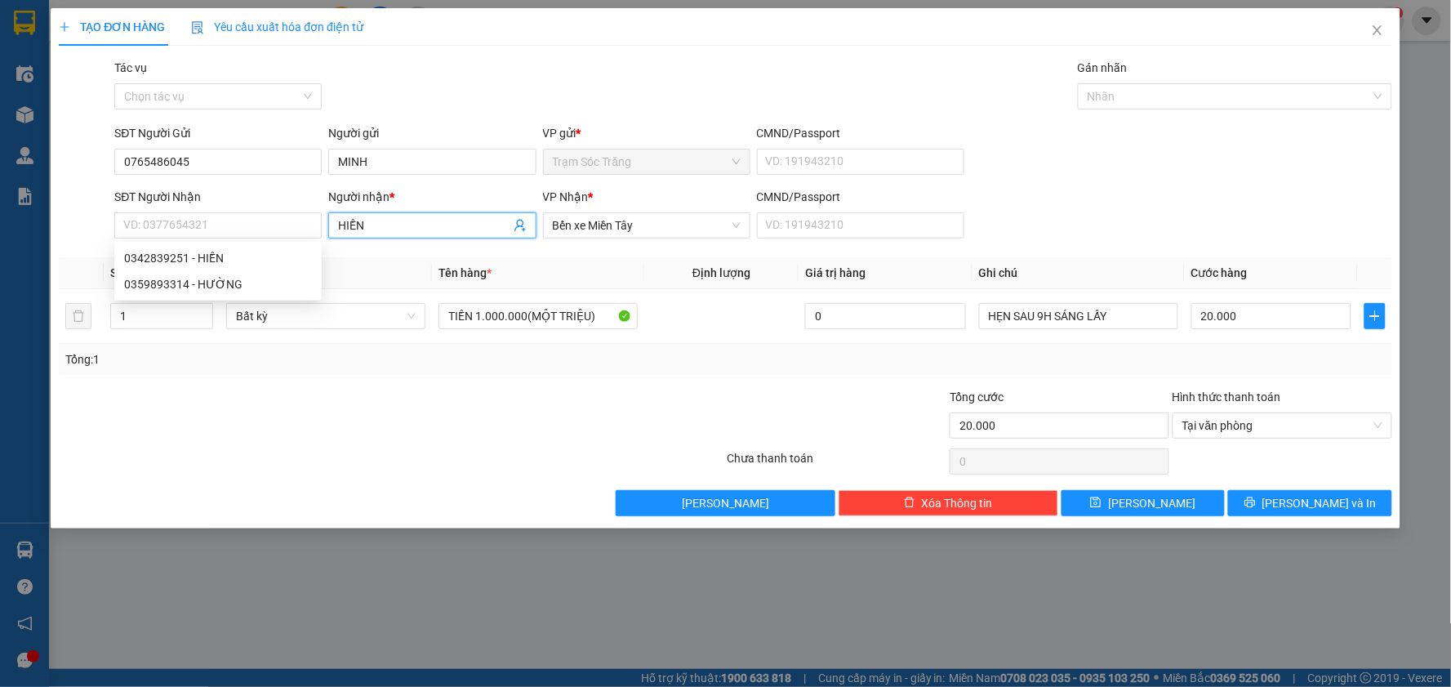
click at [392, 218] on input "HIỀN" at bounding box center [423, 225] width 171 height 18
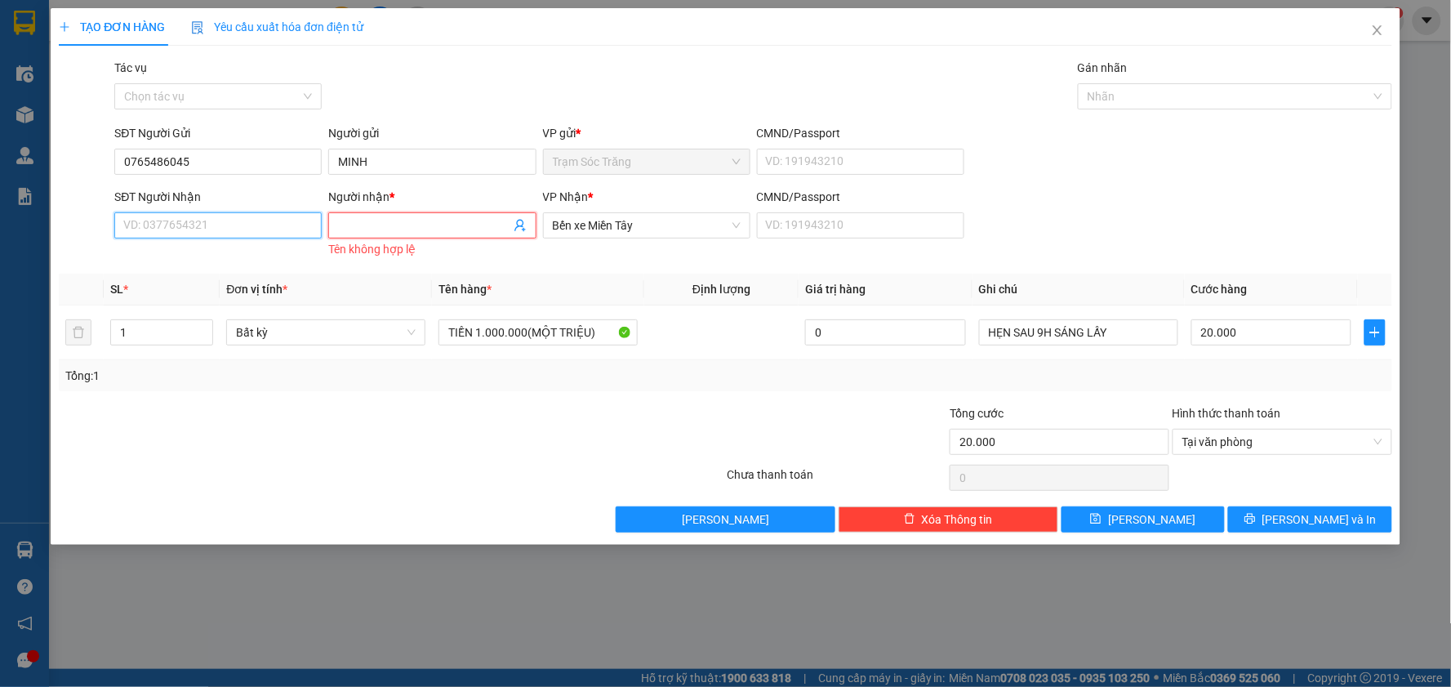
click at [284, 229] on input "SĐT Người Nhận" at bounding box center [217, 225] width 207 height 26
type input "0368397027"
click at [410, 220] on input "Người nhận *" at bounding box center [423, 225] width 171 height 18
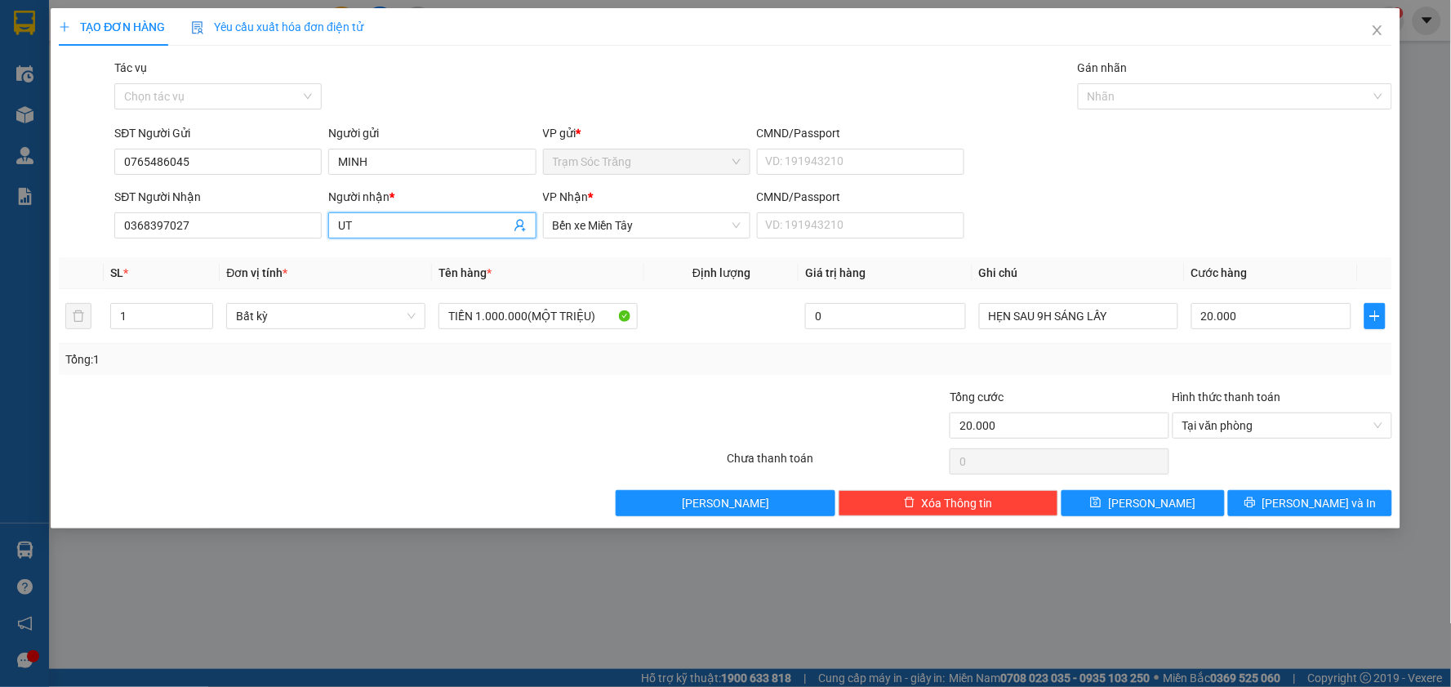
type input "U"
type input "ÚT PHỤNG"
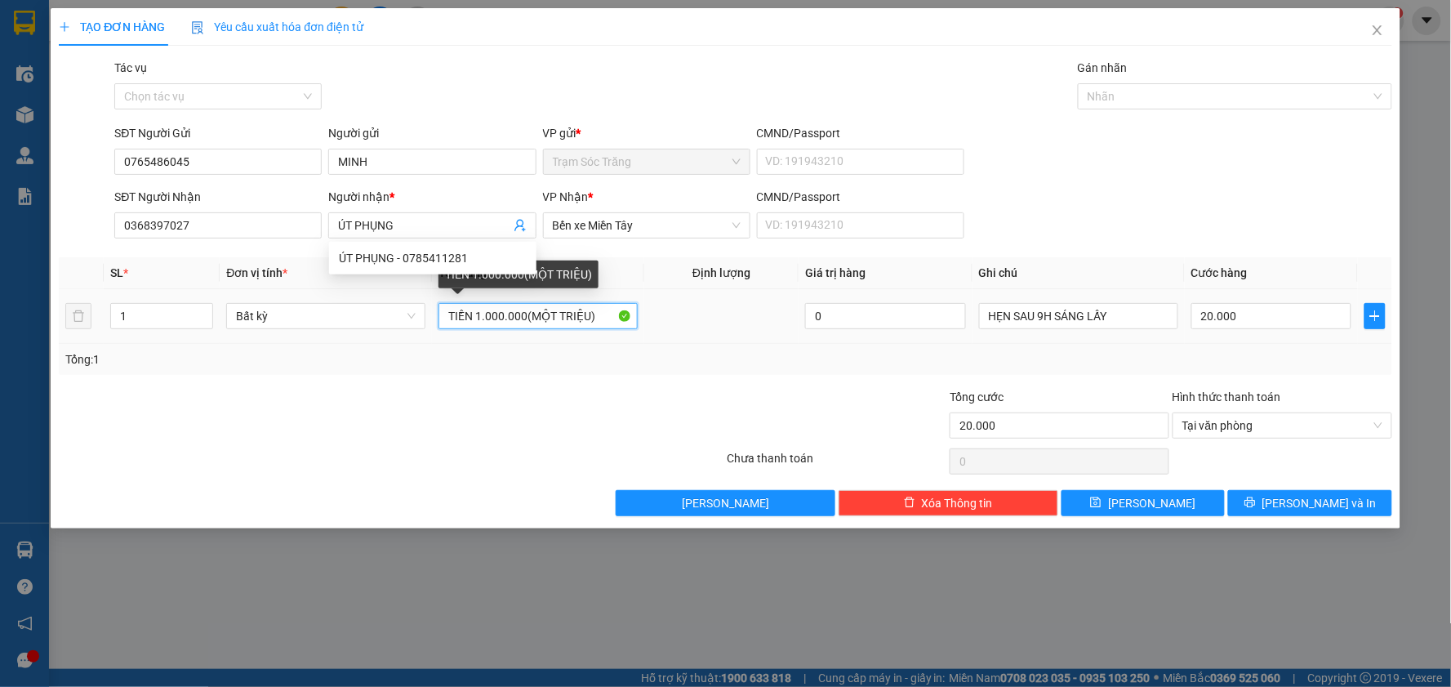
click at [535, 322] on input "TIỀN 1.000.000(MỘT TRIỆU)" at bounding box center [537, 316] width 199 height 26
type input "1 THÙNG MUST (K BAO HƯ)"
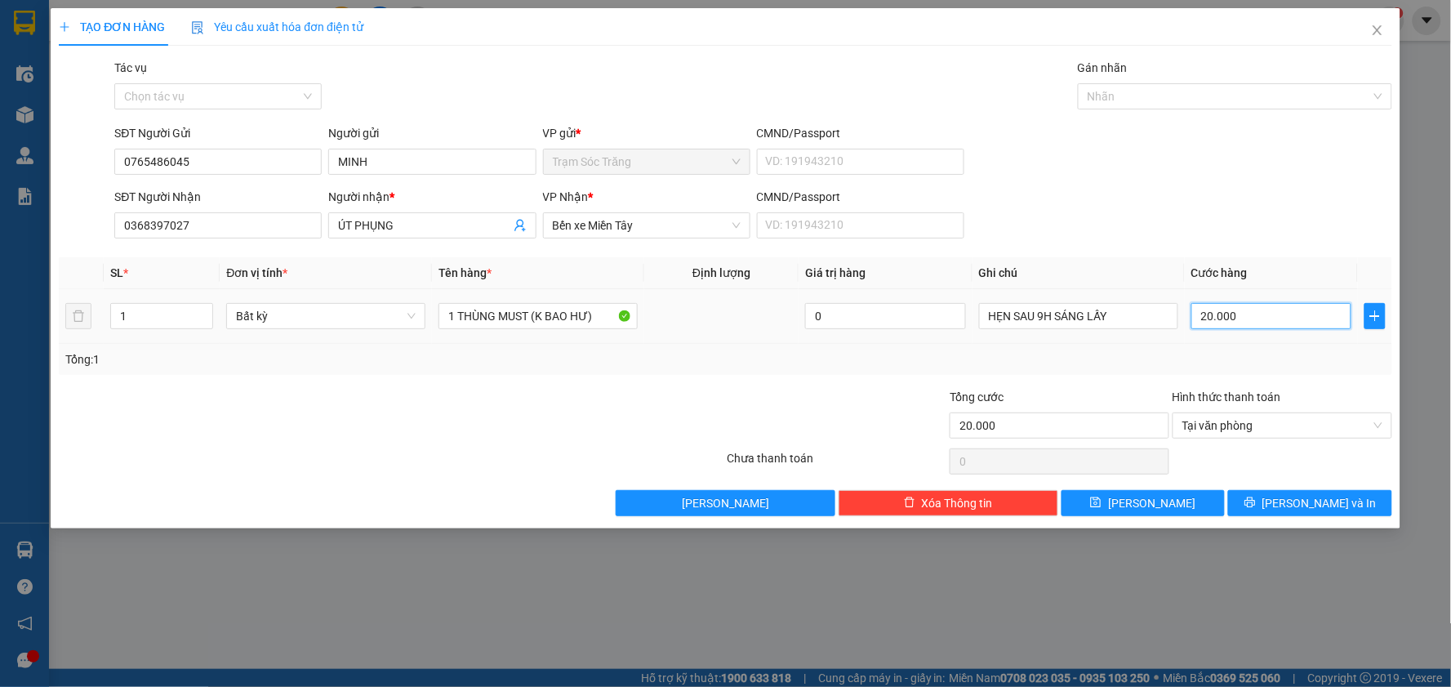
click at [1263, 323] on input "20.000" at bounding box center [1271, 316] width 161 height 26
type input "3"
type input "30"
type input "300"
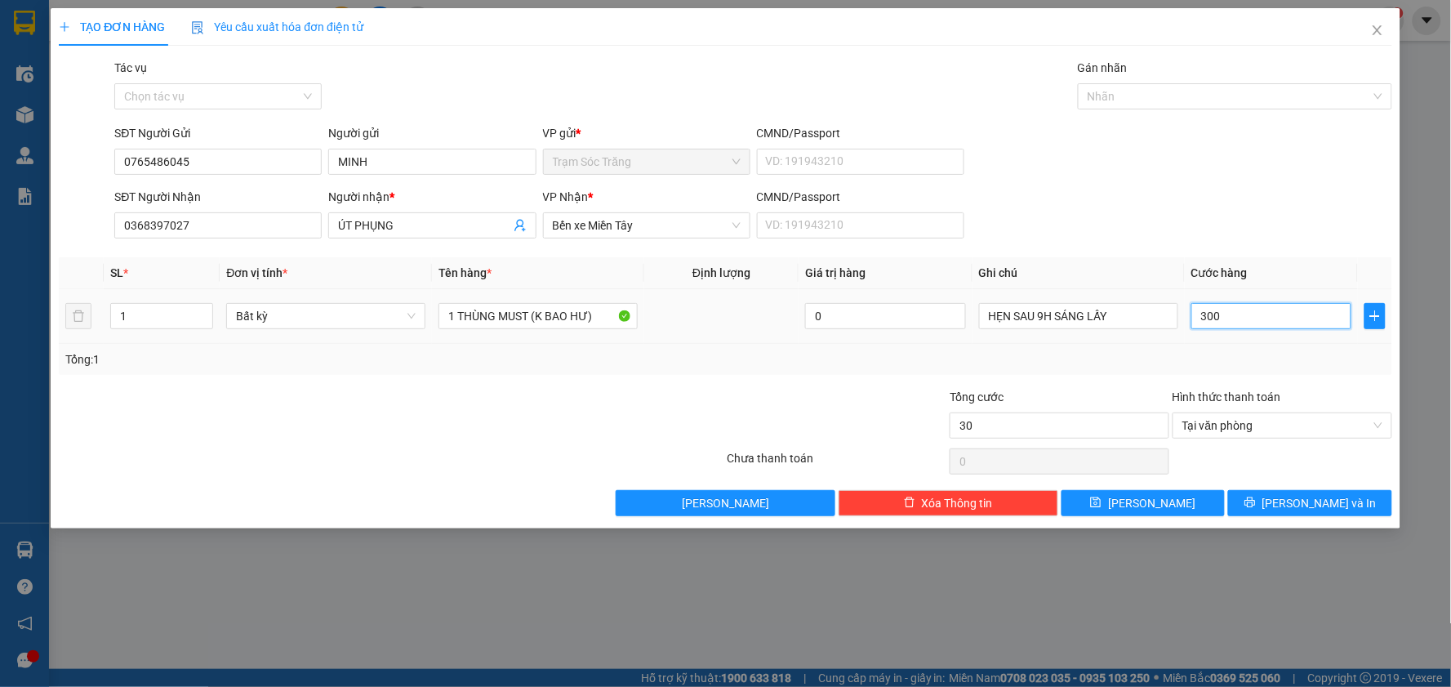
type input "300"
type input "3.000"
type input "30.000"
click at [1315, 512] on button "[PERSON_NAME] và In" at bounding box center [1310, 503] width 164 height 26
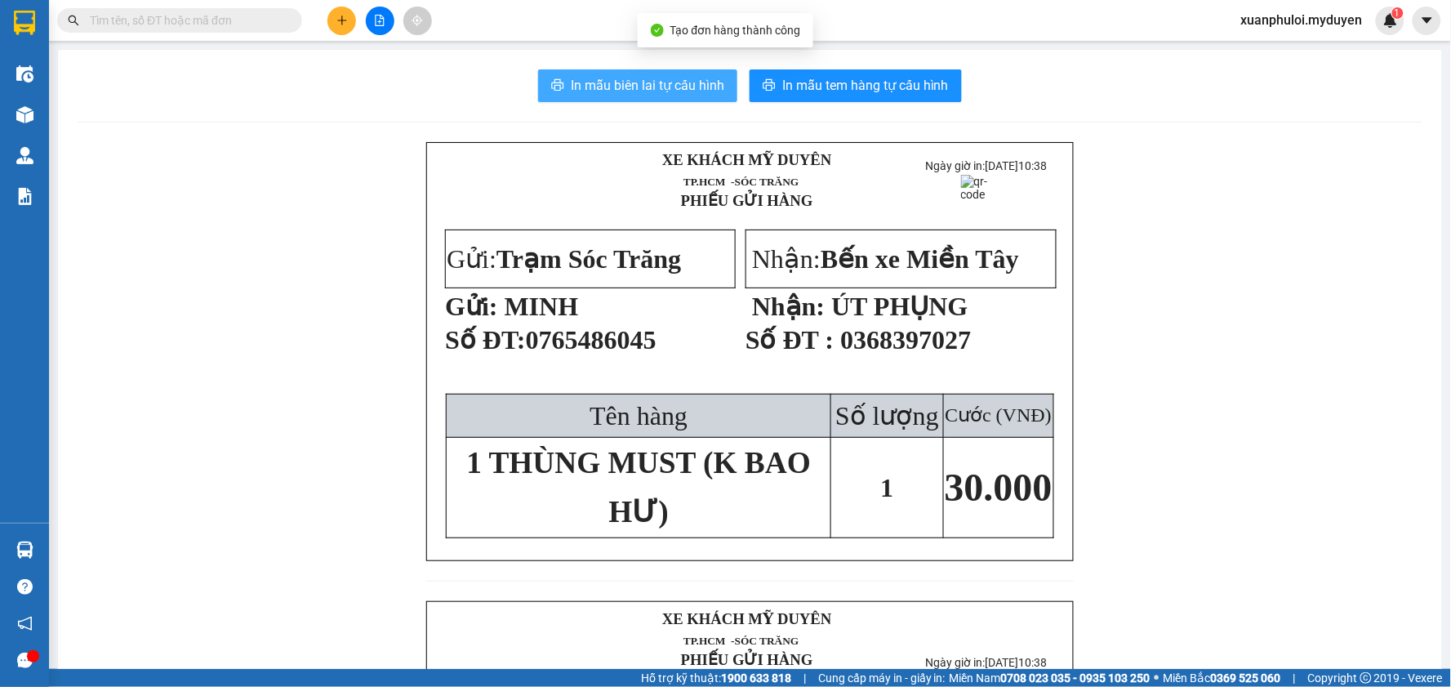
click at [679, 73] on button "In mẫu biên lai tự cấu hình" at bounding box center [637, 85] width 199 height 33
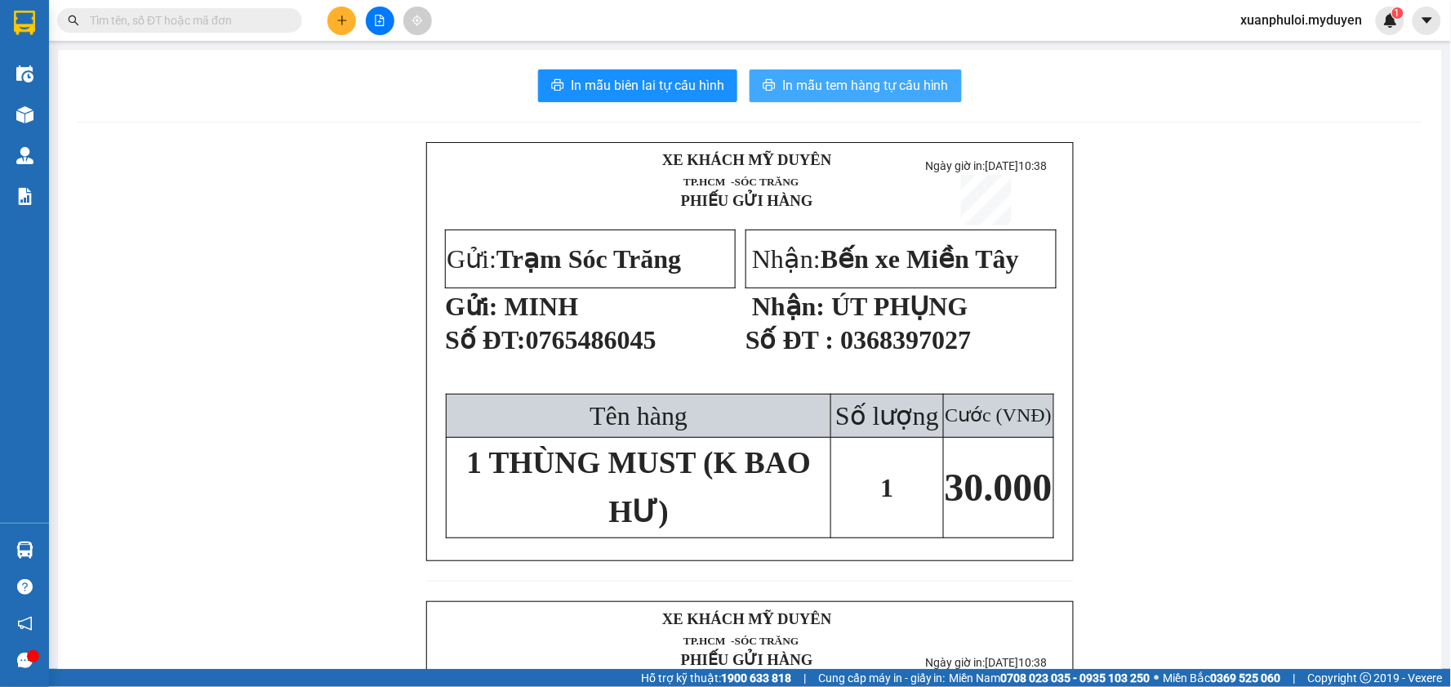
click at [910, 78] on span "In mẫu tem hàng tự cấu hình" at bounding box center [865, 85] width 167 height 20
click at [346, 15] on icon "plus" at bounding box center [341, 20] width 11 height 11
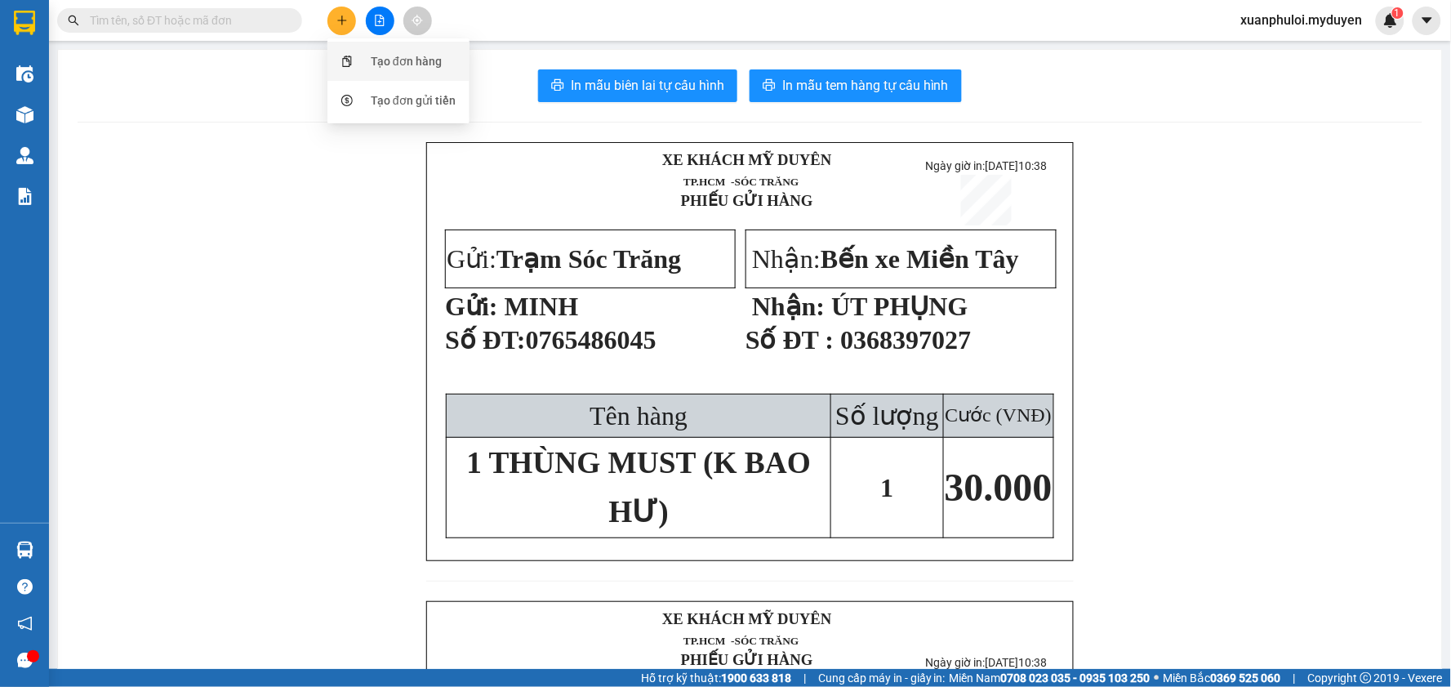
click at [416, 60] on div "Tạo đơn hàng" at bounding box center [406, 61] width 71 height 18
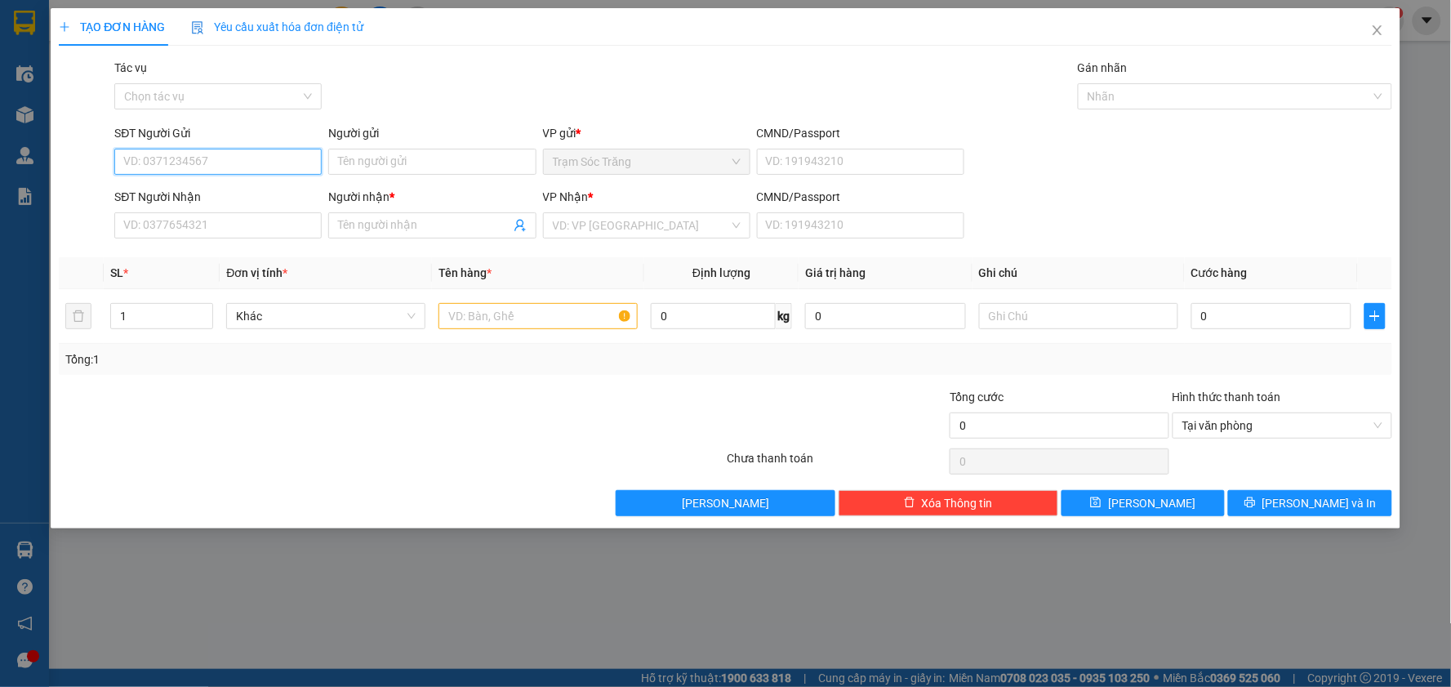
click at [259, 152] on input "SĐT Người Gửi" at bounding box center [217, 162] width 207 height 26
click at [232, 201] on div "0363225229 - LẾN" at bounding box center [218, 194] width 188 height 18
type input "0363225229"
type input "LẾN"
type input "0399986008"
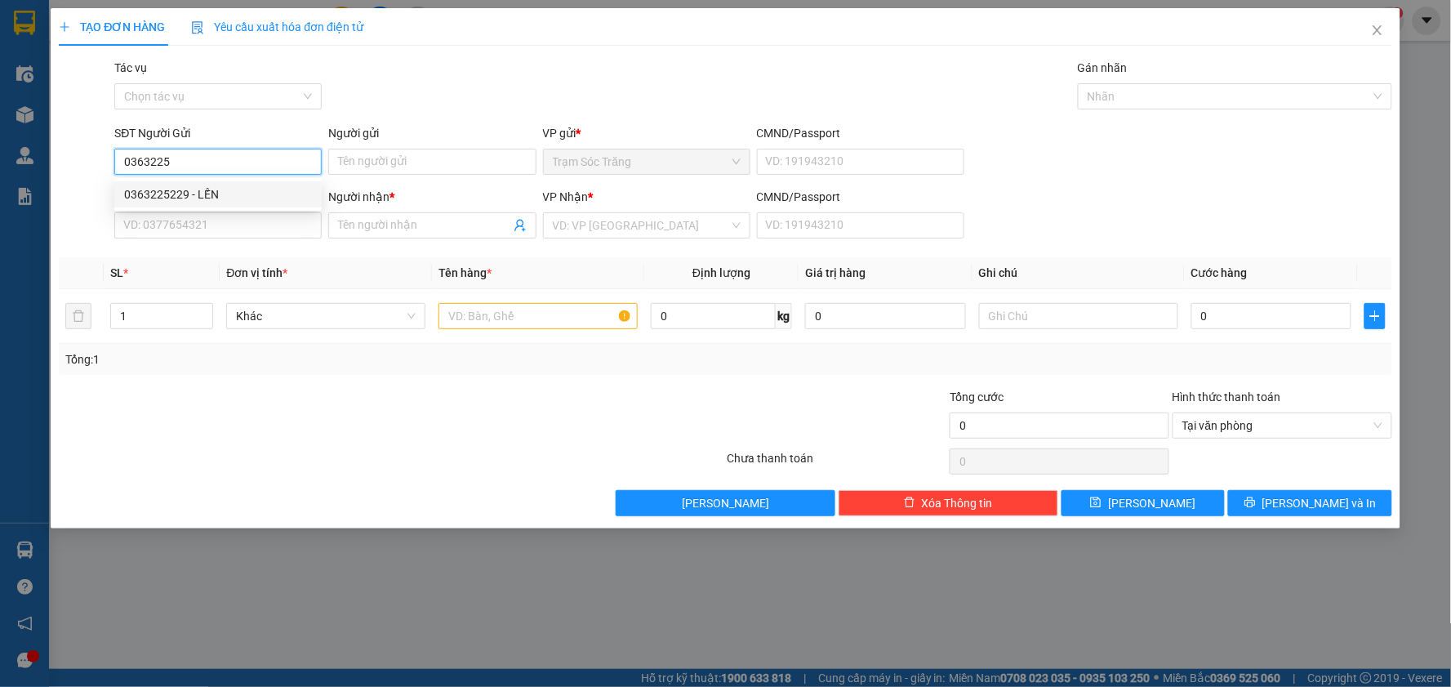
type input "LIÊM"
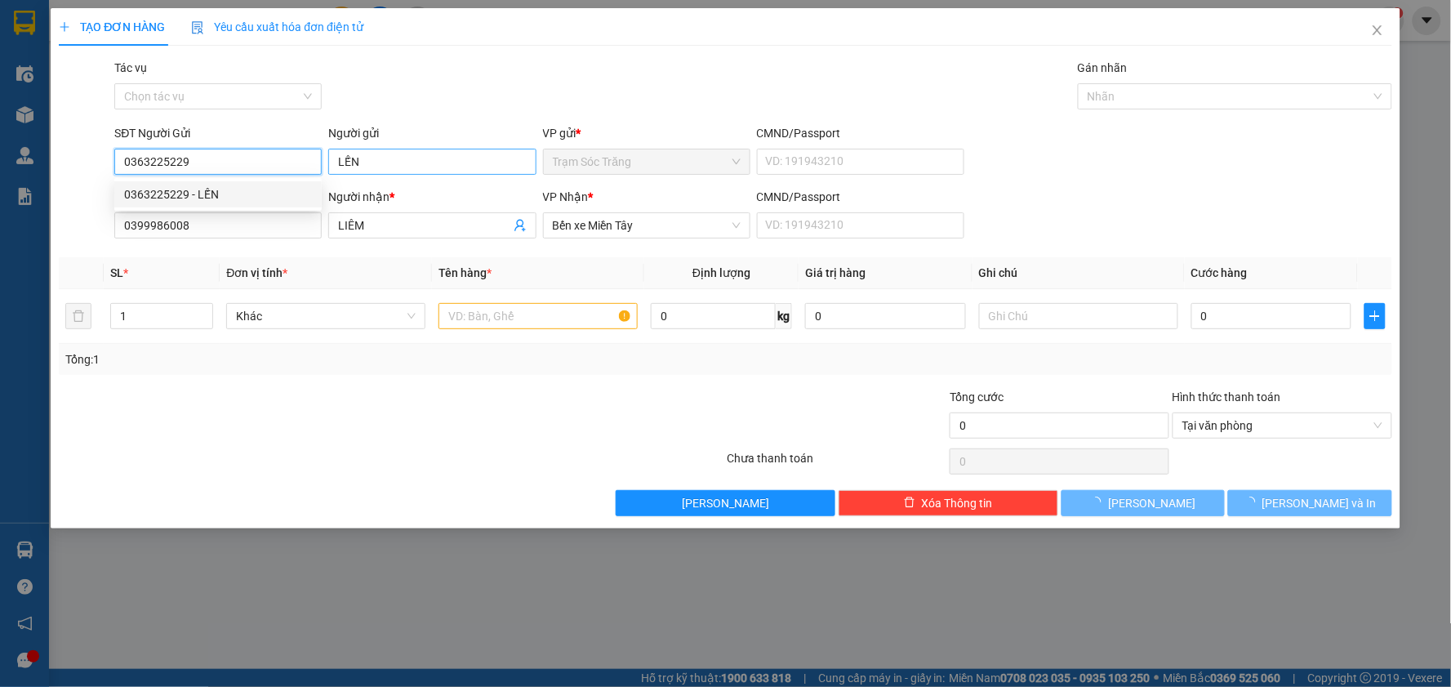
type input "40.000"
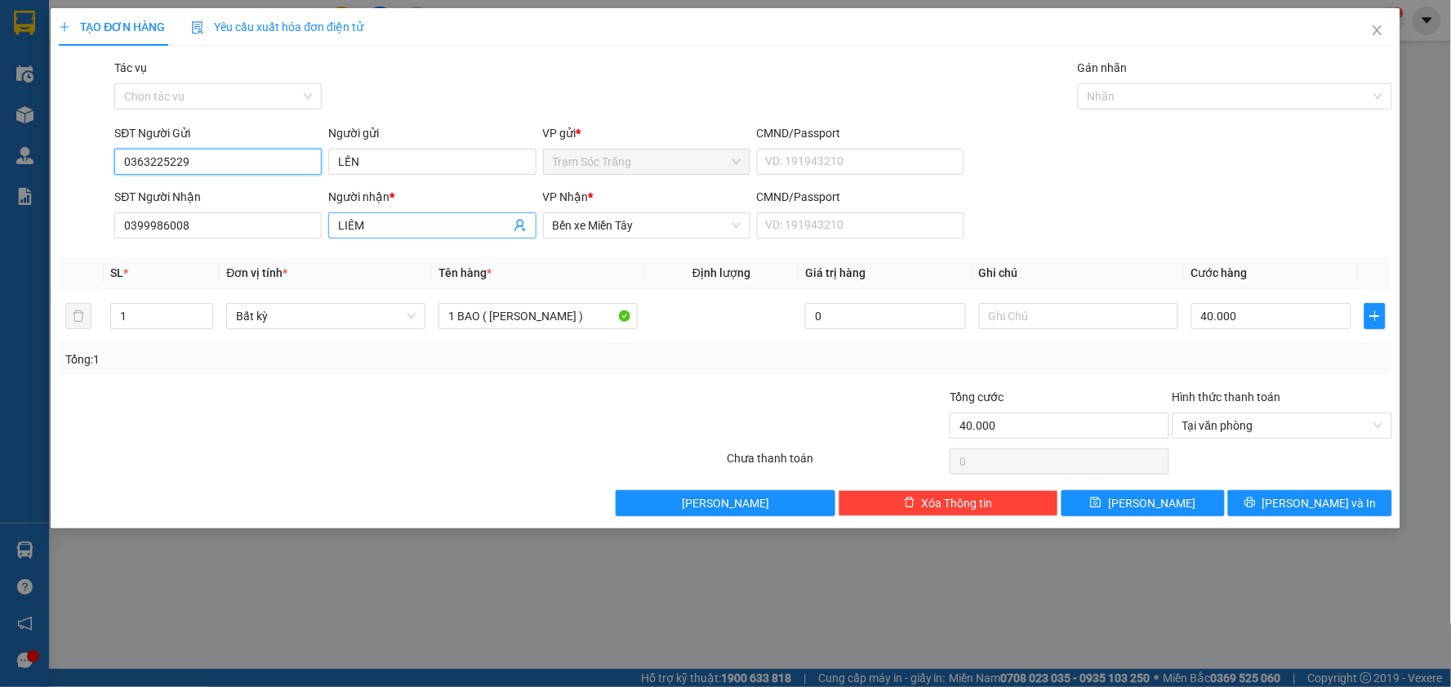
type input "0363225229"
click at [394, 224] on input "LIÊM" at bounding box center [423, 225] width 171 height 18
click at [394, 225] on input "LIÊM" at bounding box center [423, 225] width 171 height 18
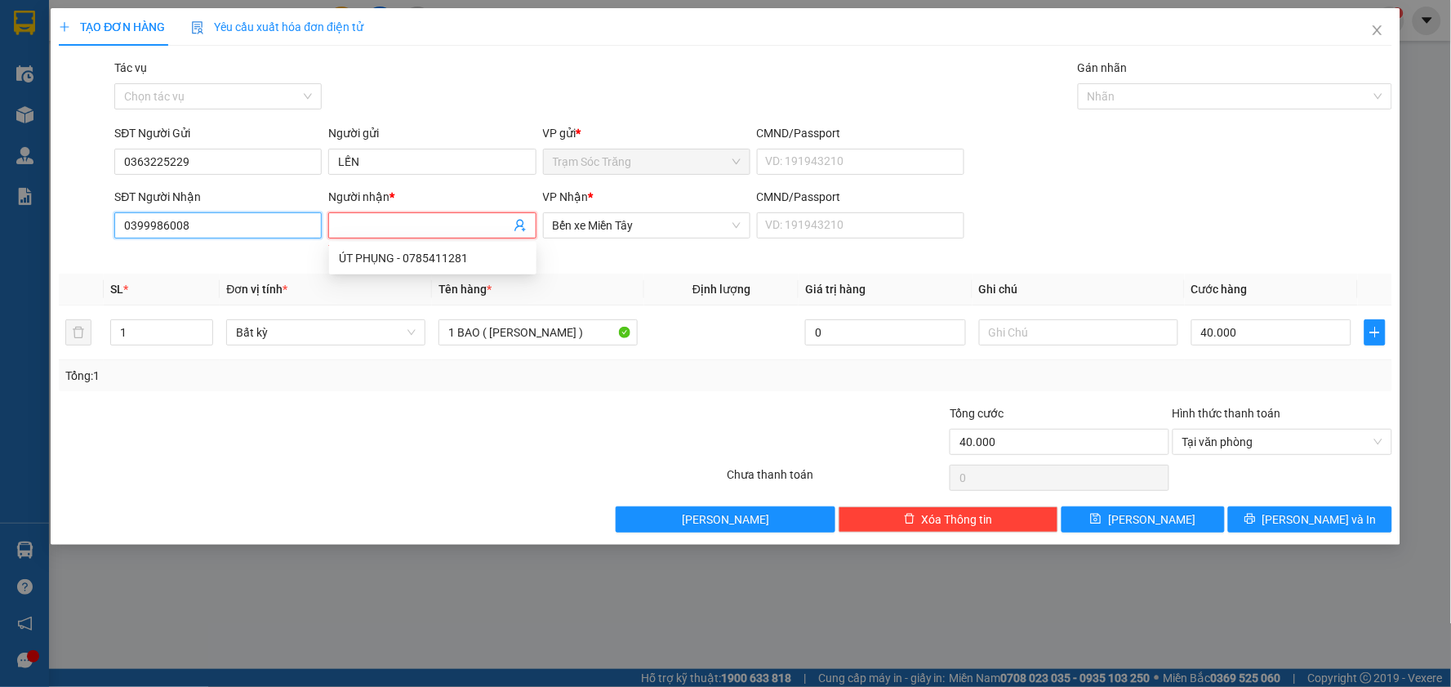
click at [255, 225] on input "0399986008" at bounding box center [217, 225] width 207 height 26
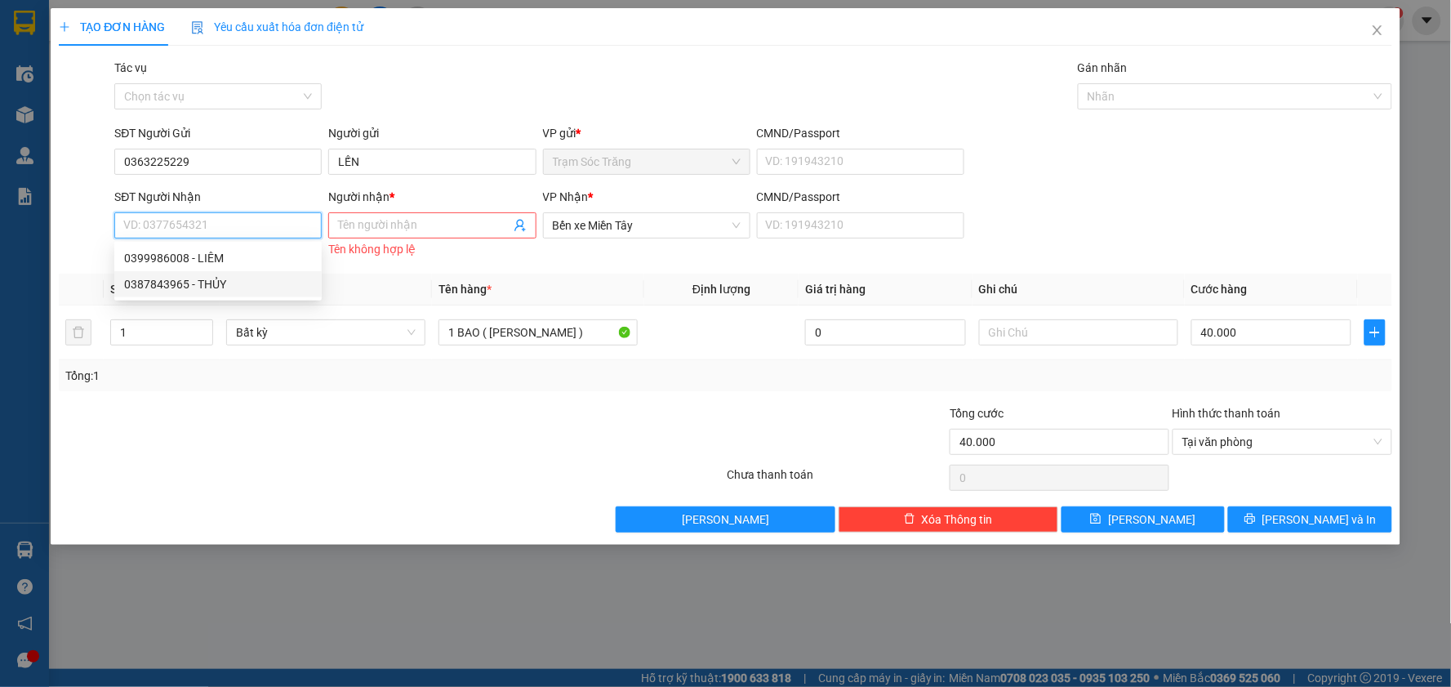
click at [200, 288] on div "0387843965 - THỦY" at bounding box center [218, 284] width 188 height 18
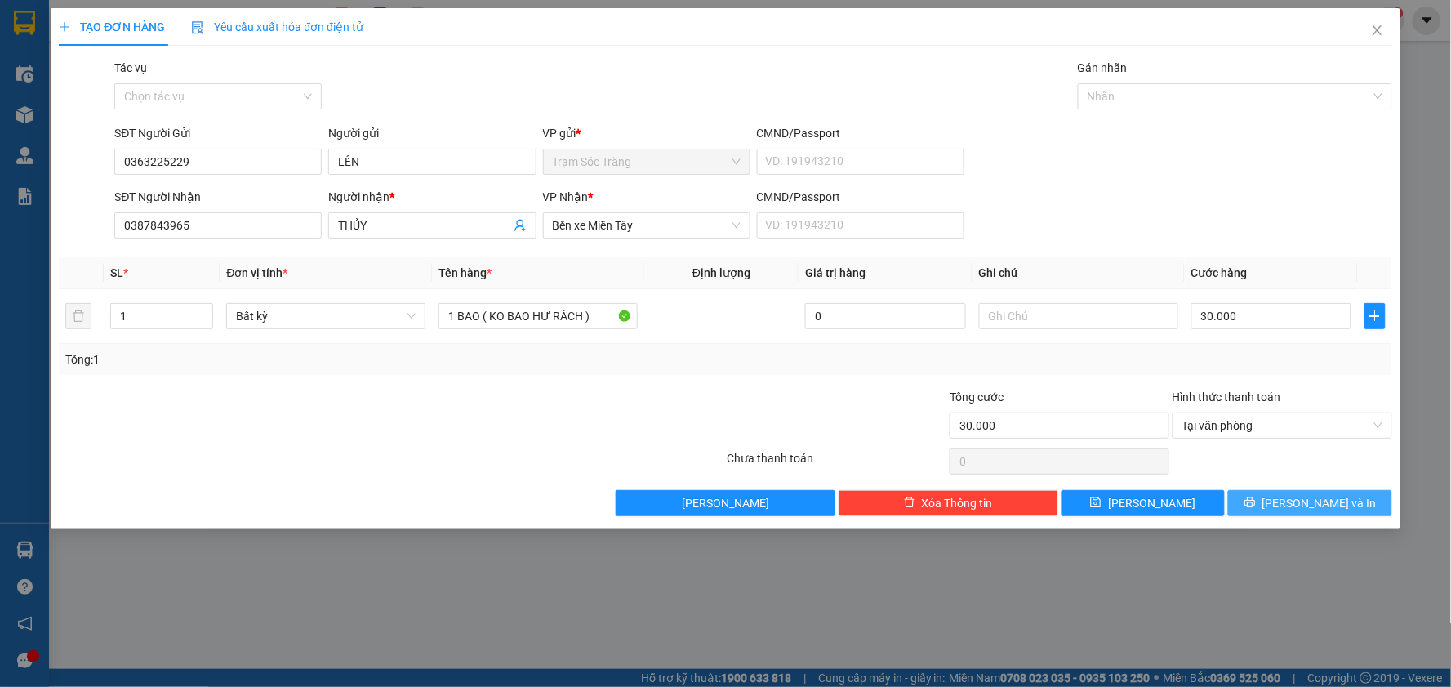
click at [1272, 495] on button "[PERSON_NAME] và In" at bounding box center [1310, 503] width 164 height 26
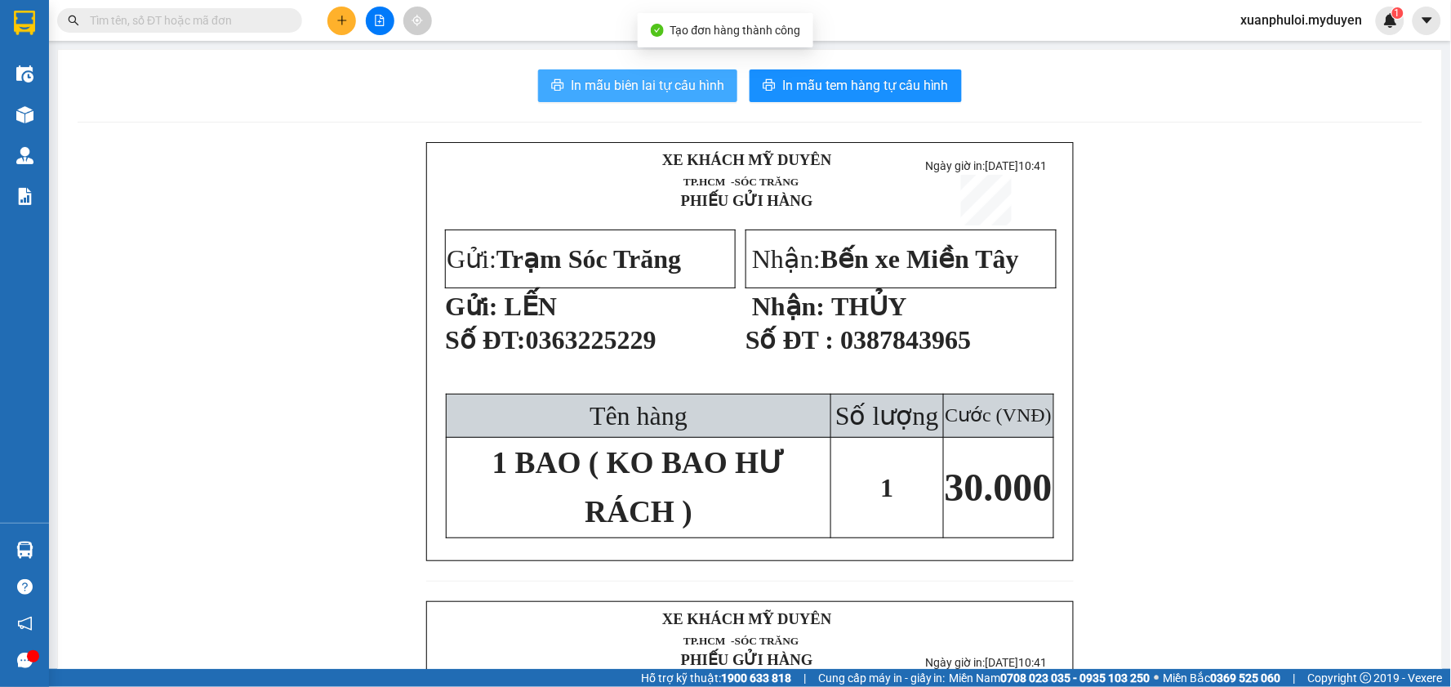
click at [675, 71] on button "In mẫu biên lai tự cấu hình" at bounding box center [637, 85] width 199 height 33
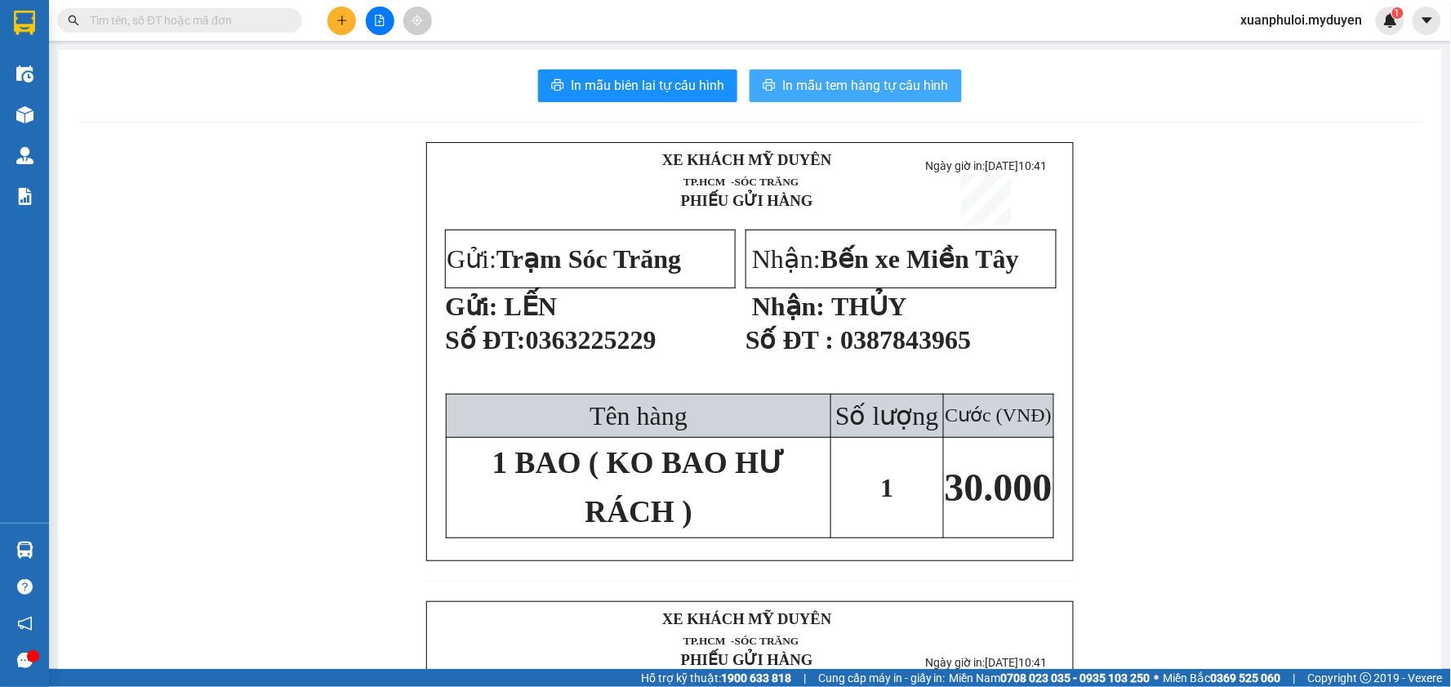
click at [901, 91] on span "In mẫu tem hàng tự cấu hình" at bounding box center [865, 85] width 167 height 20
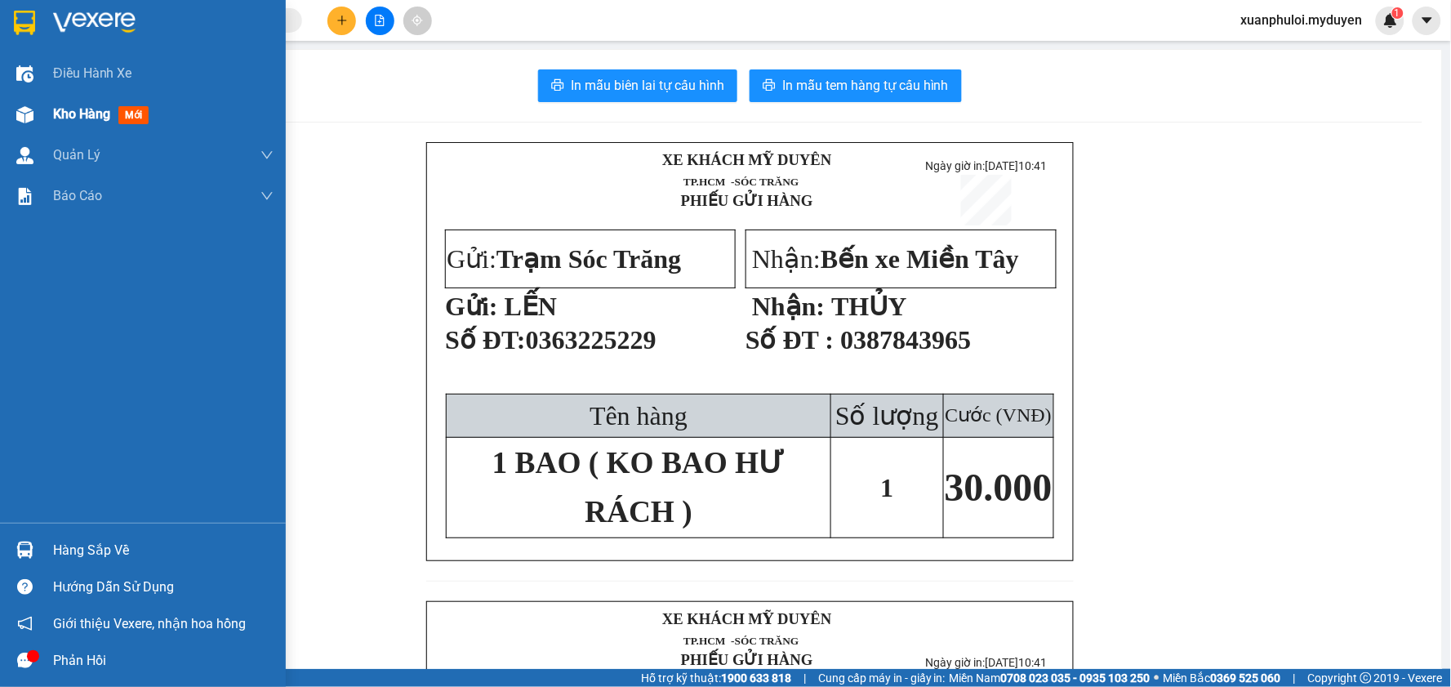
click at [62, 117] on span "Kho hàng" at bounding box center [81, 114] width 57 height 16
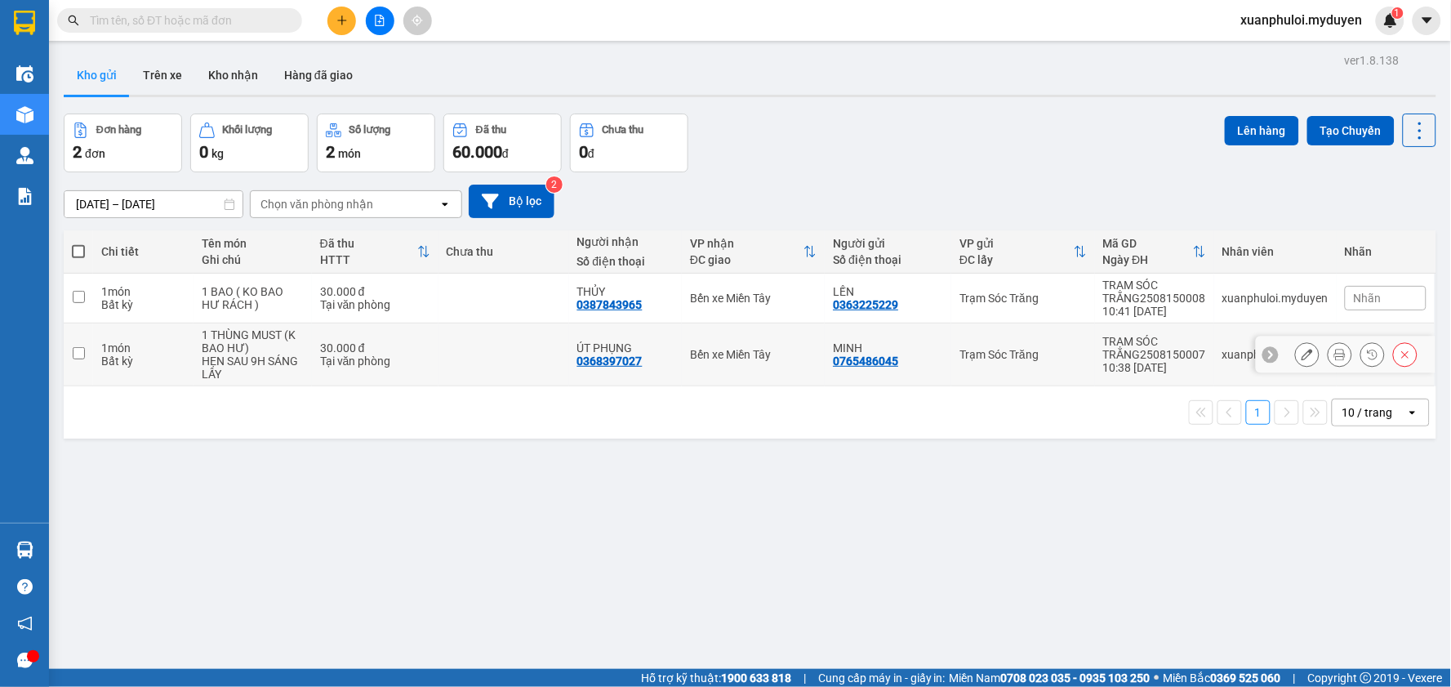
click at [77, 356] on input "checkbox" at bounding box center [79, 353] width 12 height 12
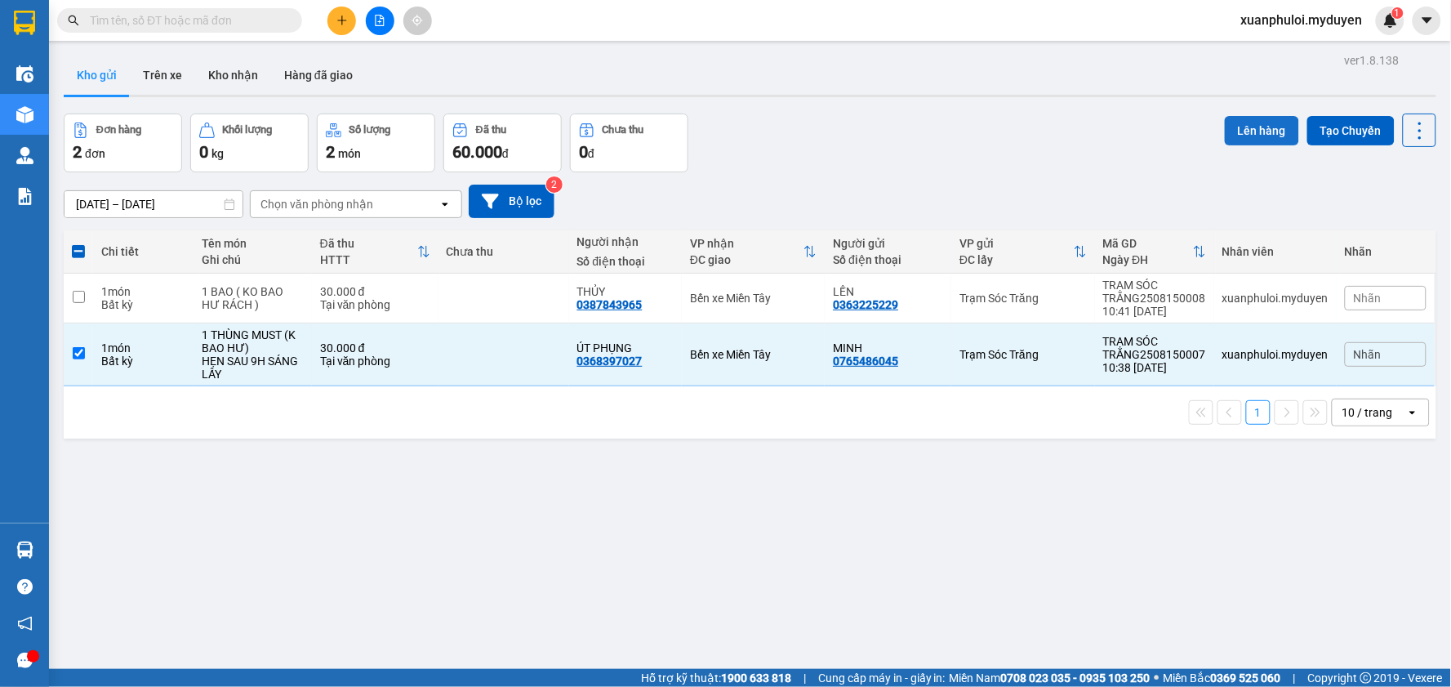
click at [1257, 124] on button "Lên hàng" at bounding box center [1262, 130] width 74 height 29
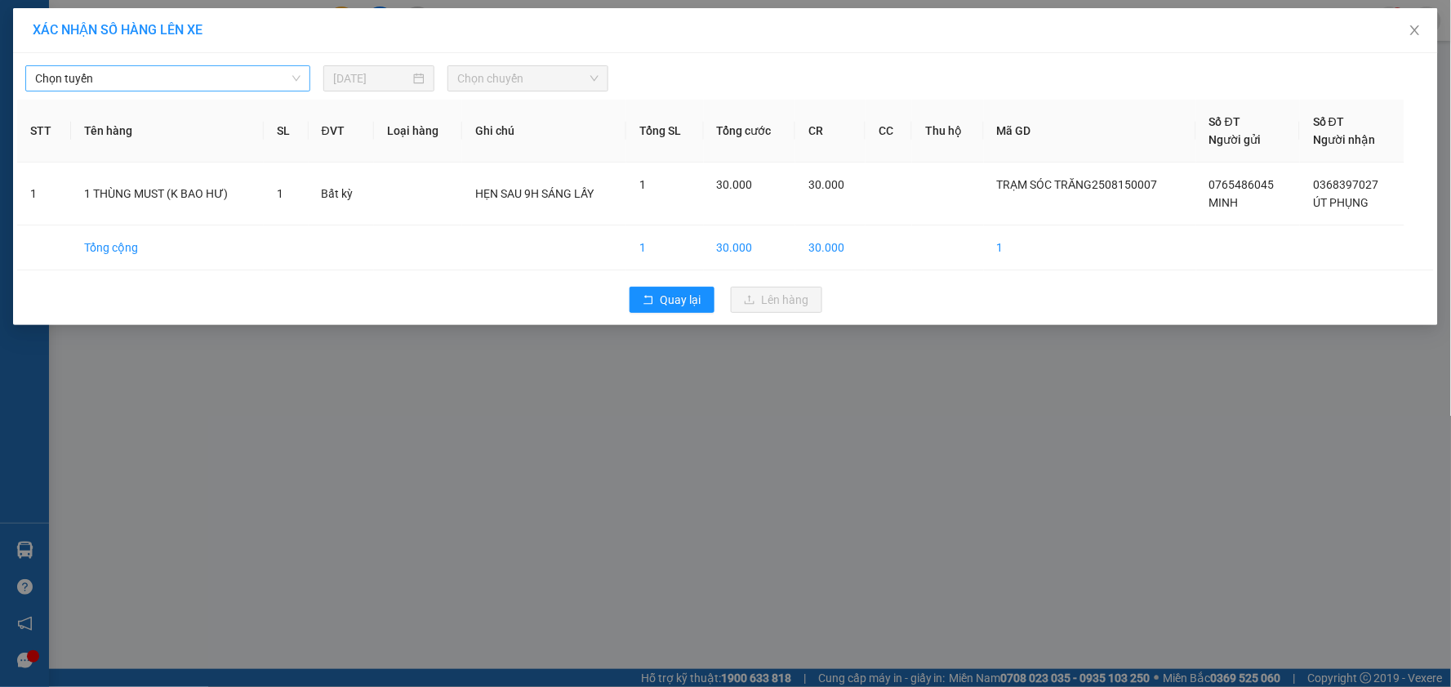
click at [175, 70] on span "Chọn tuyến" at bounding box center [167, 78] width 265 height 24
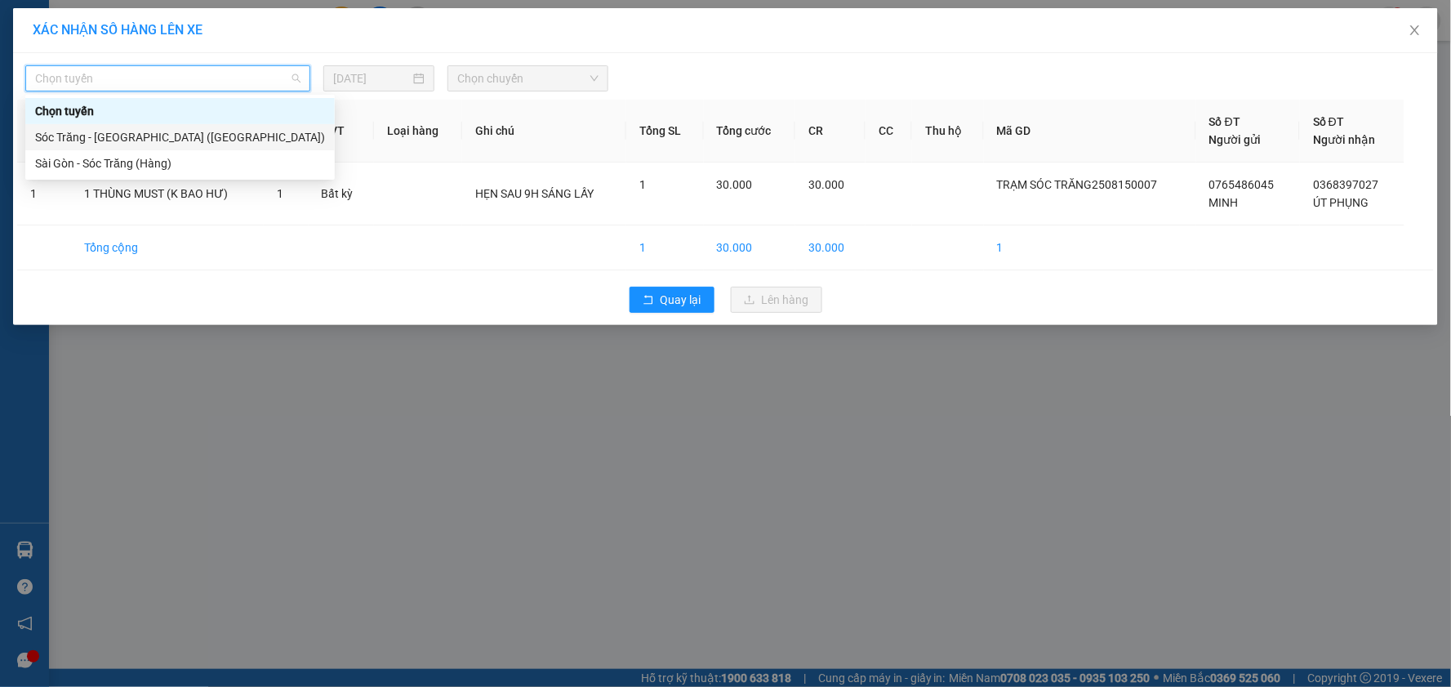
click at [161, 134] on div "Sóc Trăng - [GEOGRAPHIC_DATA] ([GEOGRAPHIC_DATA])" at bounding box center [180, 137] width 290 height 18
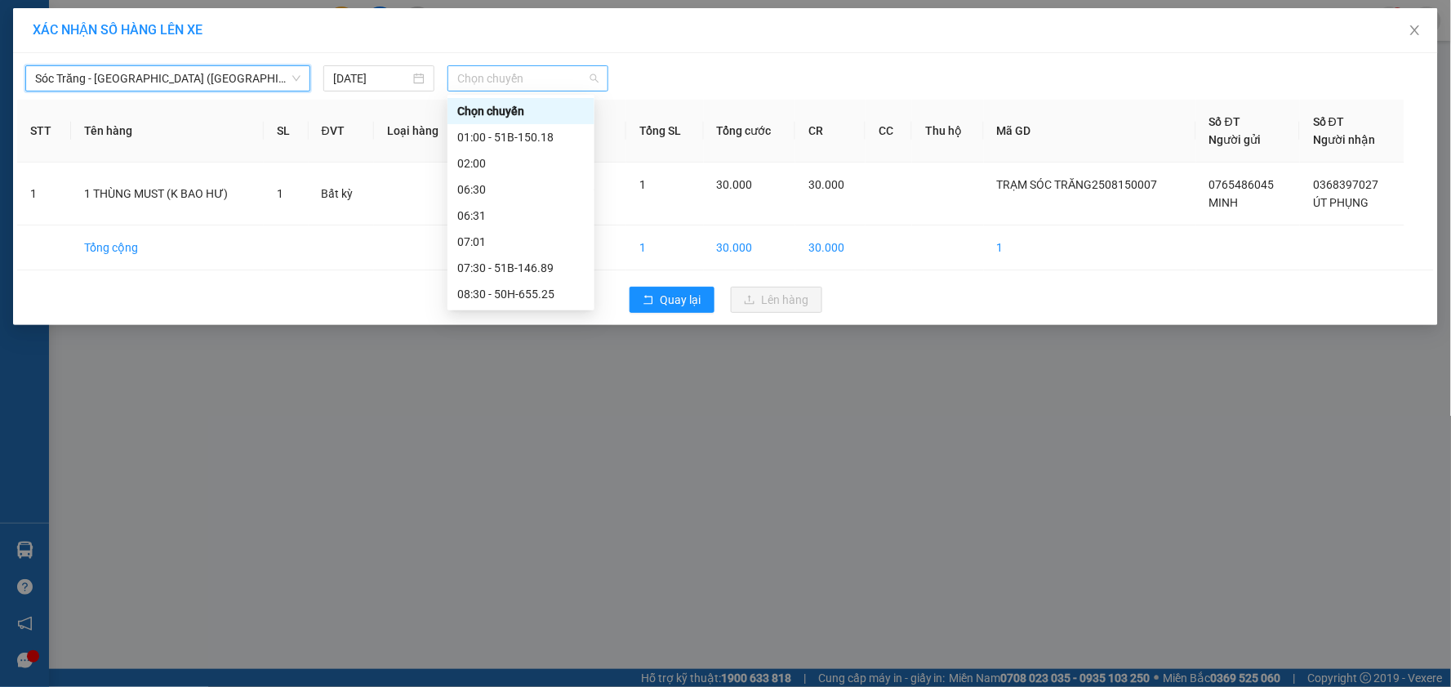
click at [521, 72] on span "Chọn chuyến" at bounding box center [527, 78] width 141 height 24
click at [533, 337] on div "10:00 - 50H-740.19" at bounding box center [520, 346] width 127 height 18
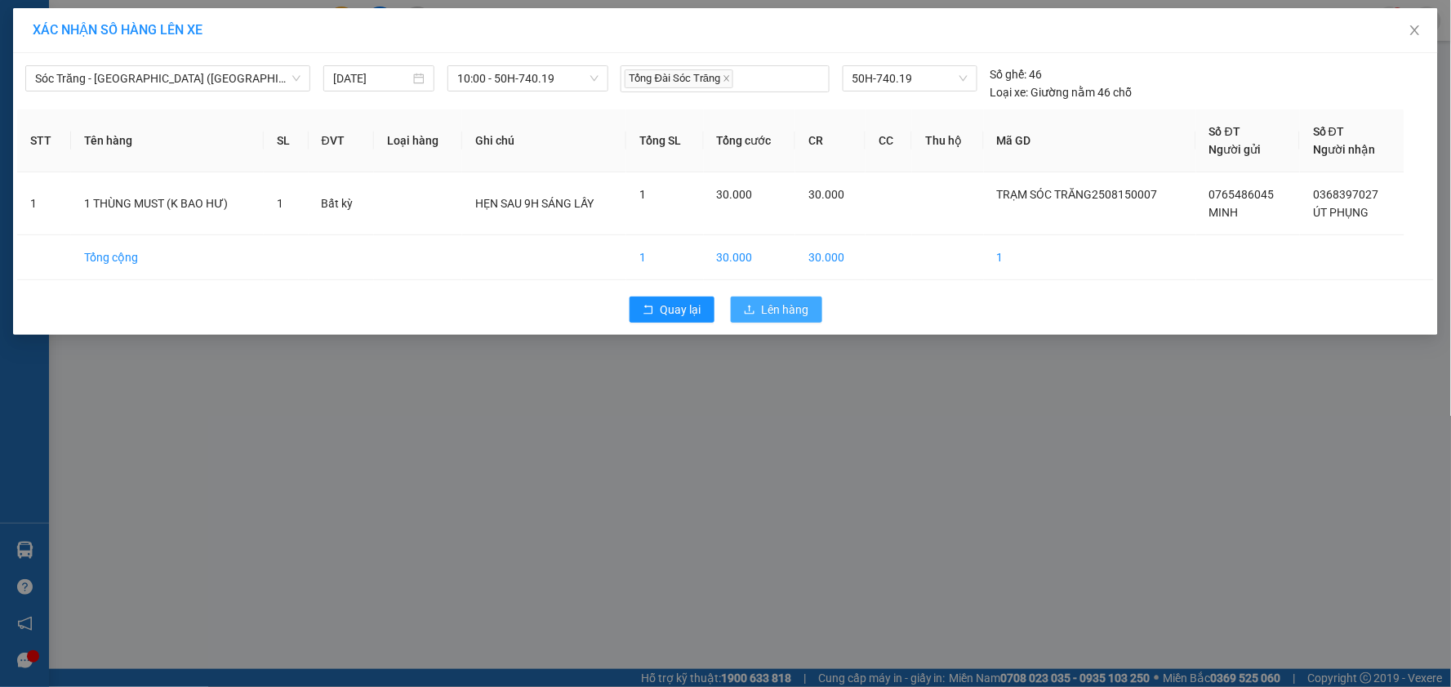
click at [812, 310] on button "Lên hàng" at bounding box center [776, 309] width 91 height 26
